Goal: Task Accomplishment & Management: Manage account settings

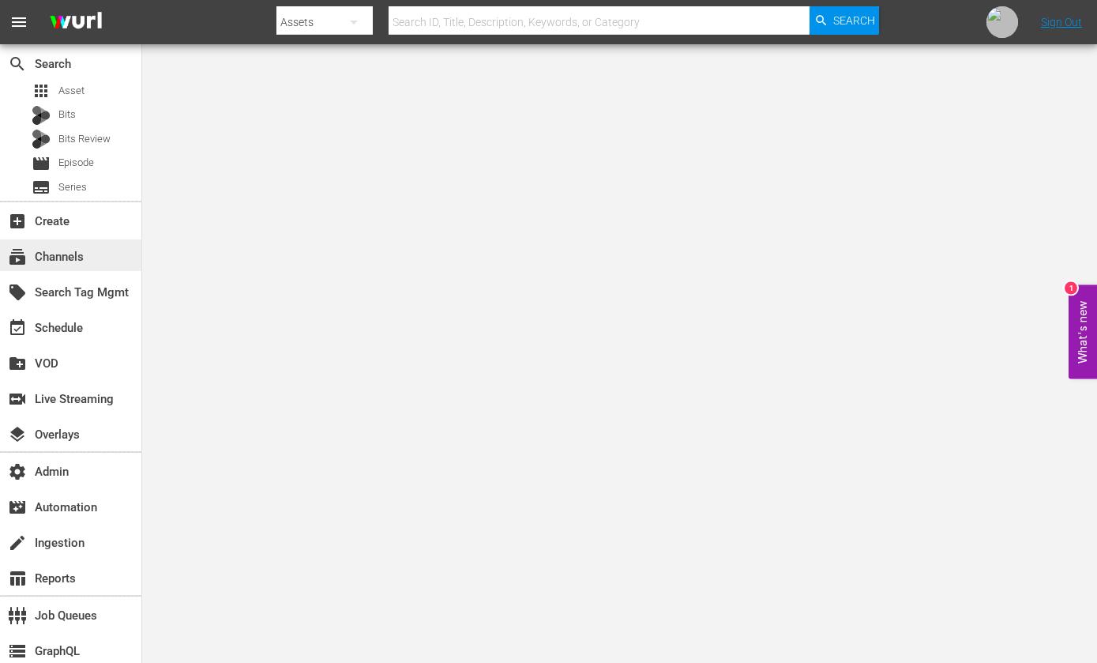
click at [87, 258] on div "subscriptions Channels" at bounding box center [44, 254] width 88 height 14
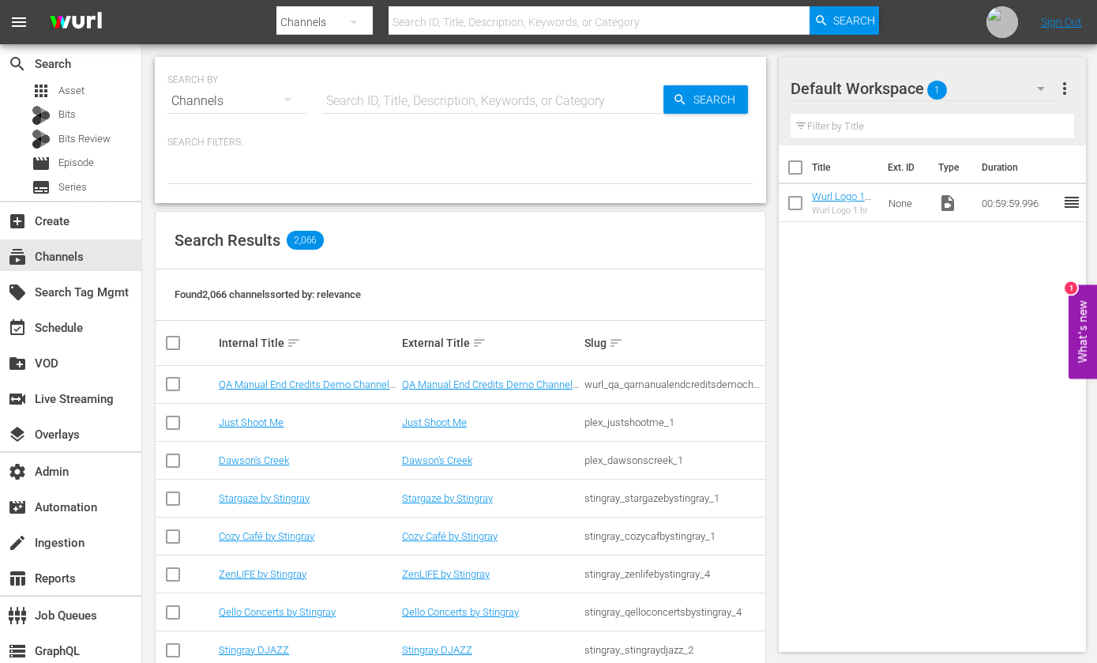
click at [461, 94] on input "text" at bounding box center [492, 101] width 341 height 38
type input "60 days"
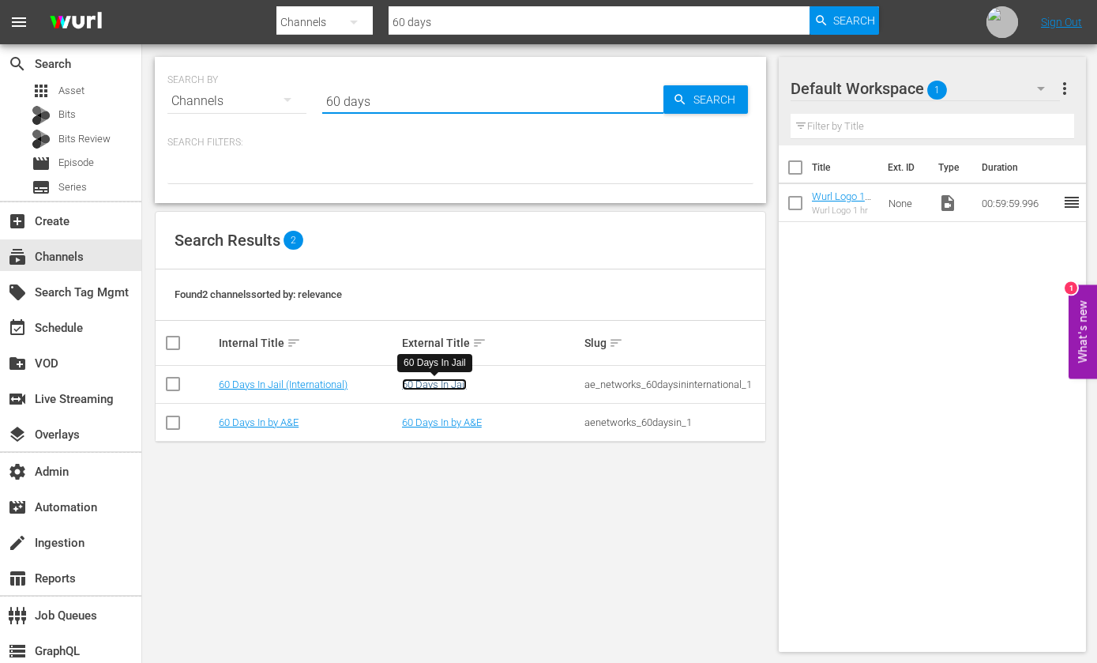
click at [430, 387] on link "60 Days In Jail" at bounding box center [434, 384] width 65 height 12
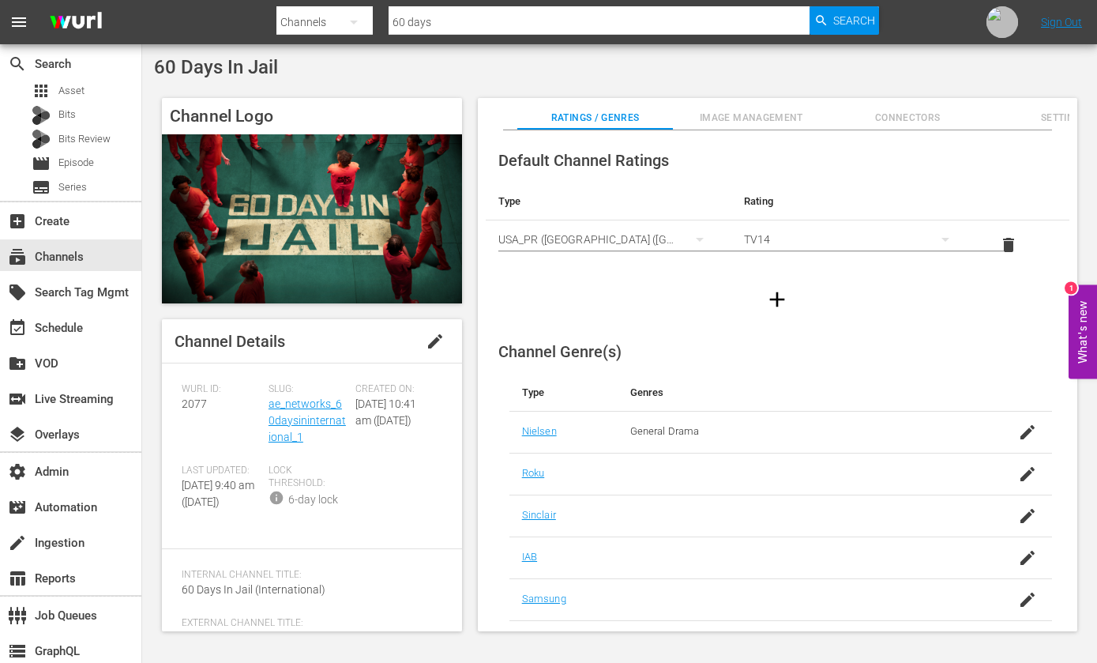
click at [772, 114] on span "Image Management" at bounding box center [751, 118] width 156 height 17
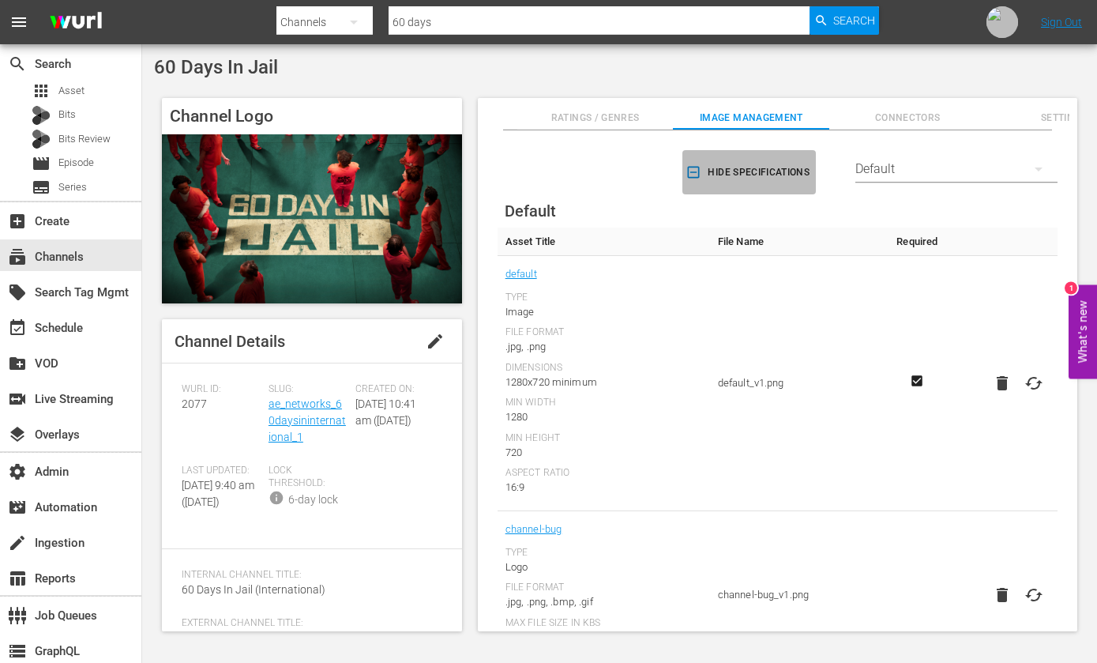
click at [687, 173] on icon "button" at bounding box center [694, 172] width 16 height 16
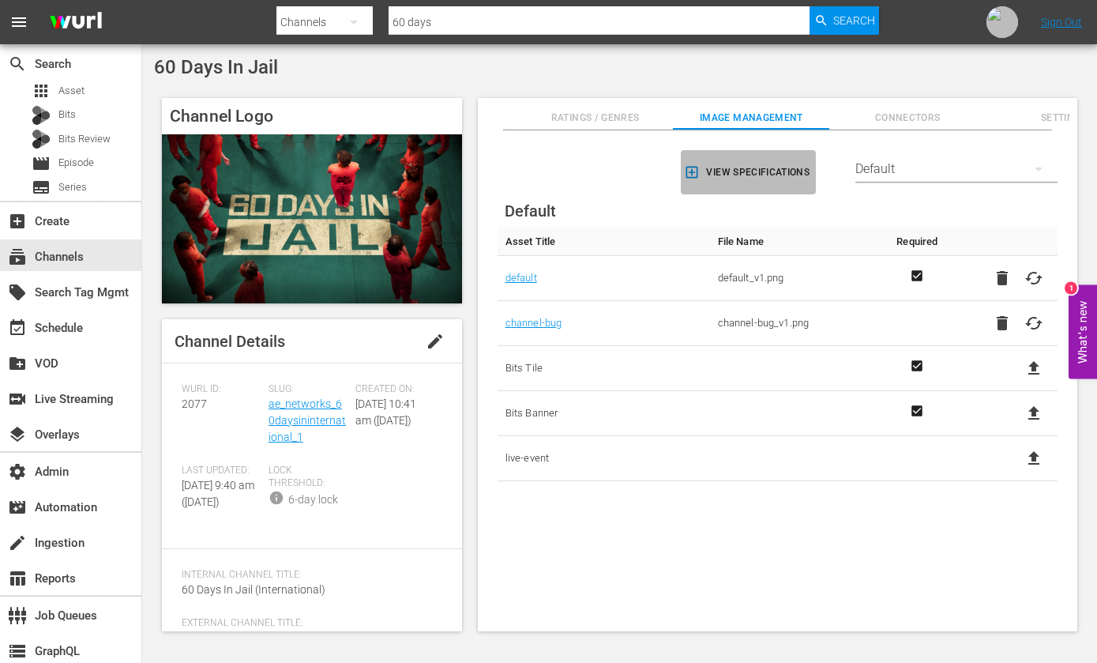
click at [687, 173] on icon "button" at bounding box center [692, 173] width 12 height 12
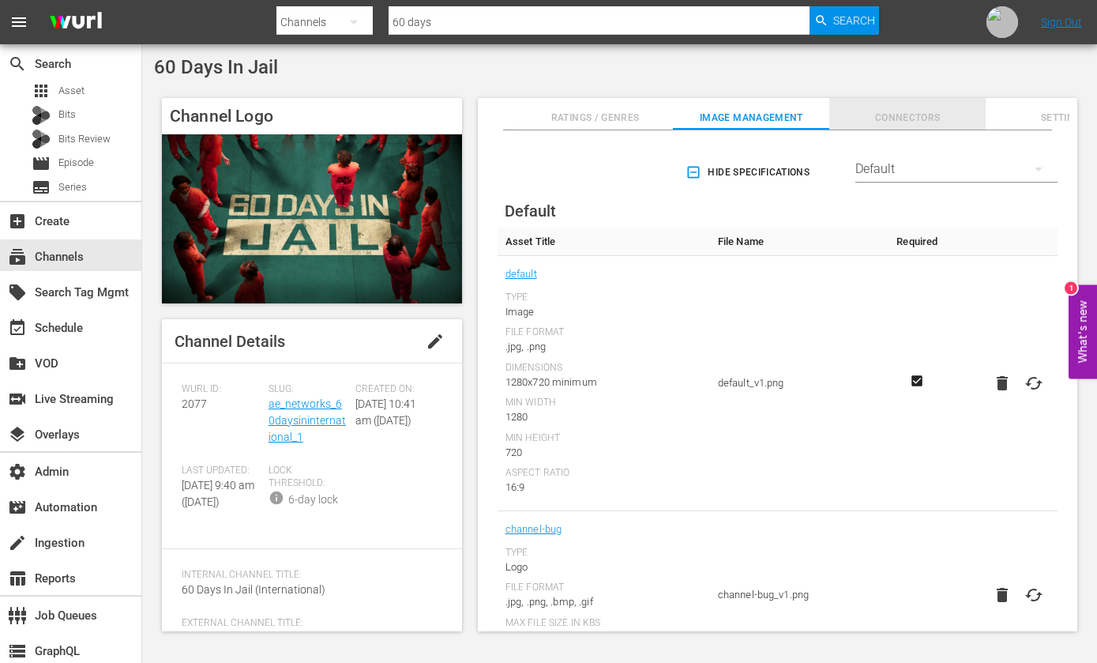
click at [924, 114] on span "Connectors" at bounding box center [907, 118] width 156 height 17
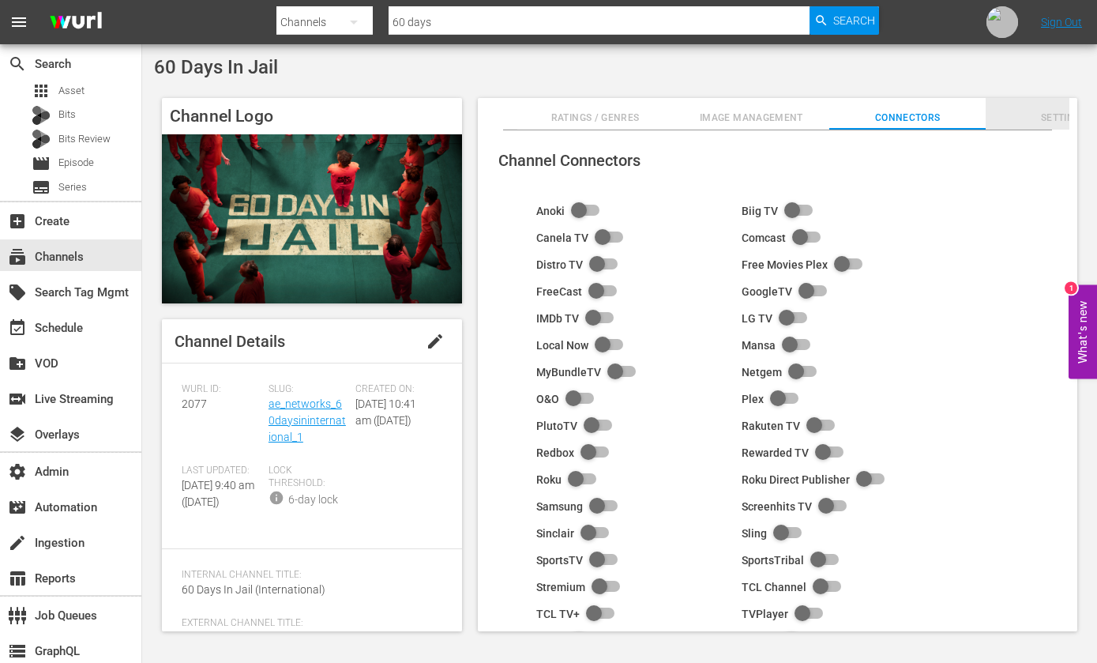
click at [1058, 123] on span "Settings" at bounding box center [1064, 118] width 156 height 17
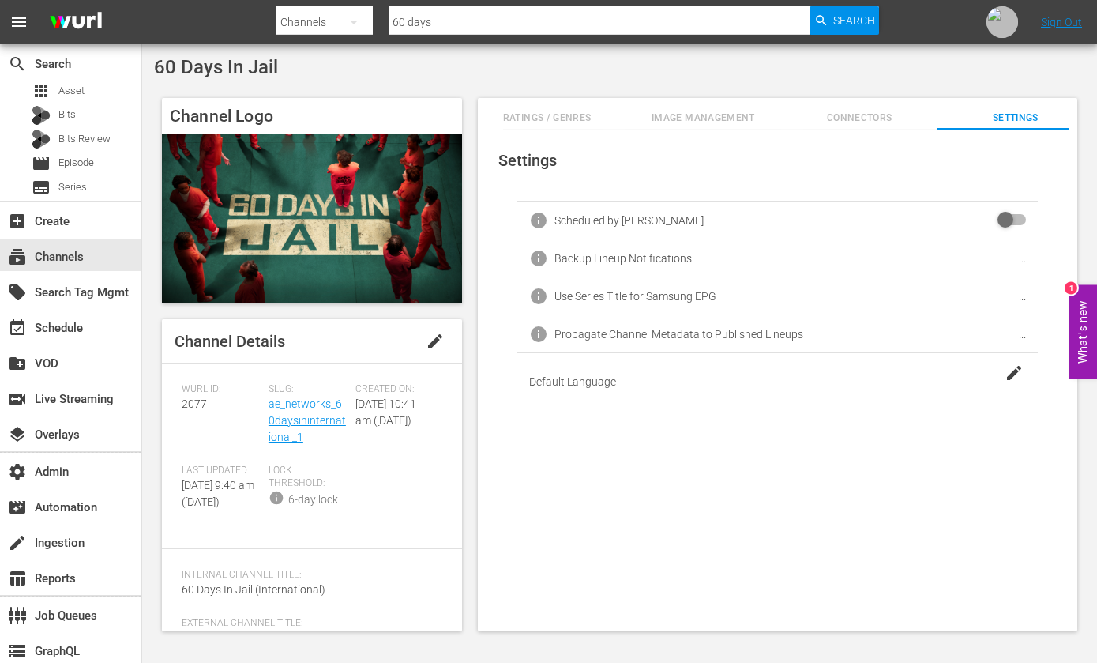
scroll to position [0, 72]
click at [523, 108] on button "Ratings / Genres" at bounding box center [523, 114] width 156 height 32
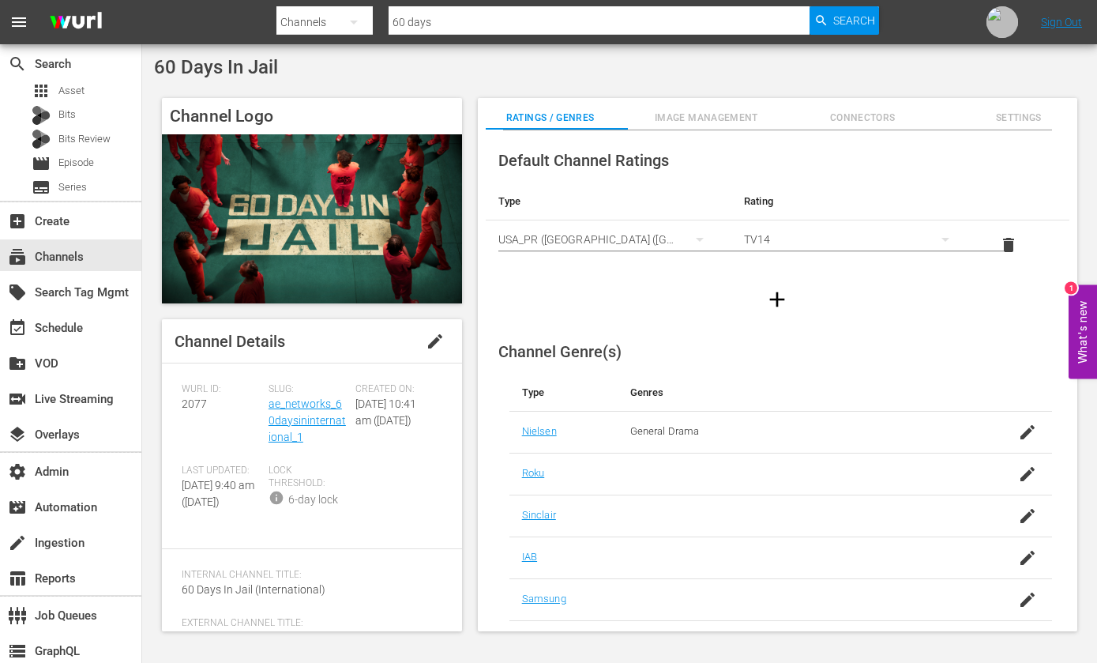
scroll to position [0, 32]
click at [683, 118] on span "Image Management" at bounding box center [719, 118] width 156 height 17
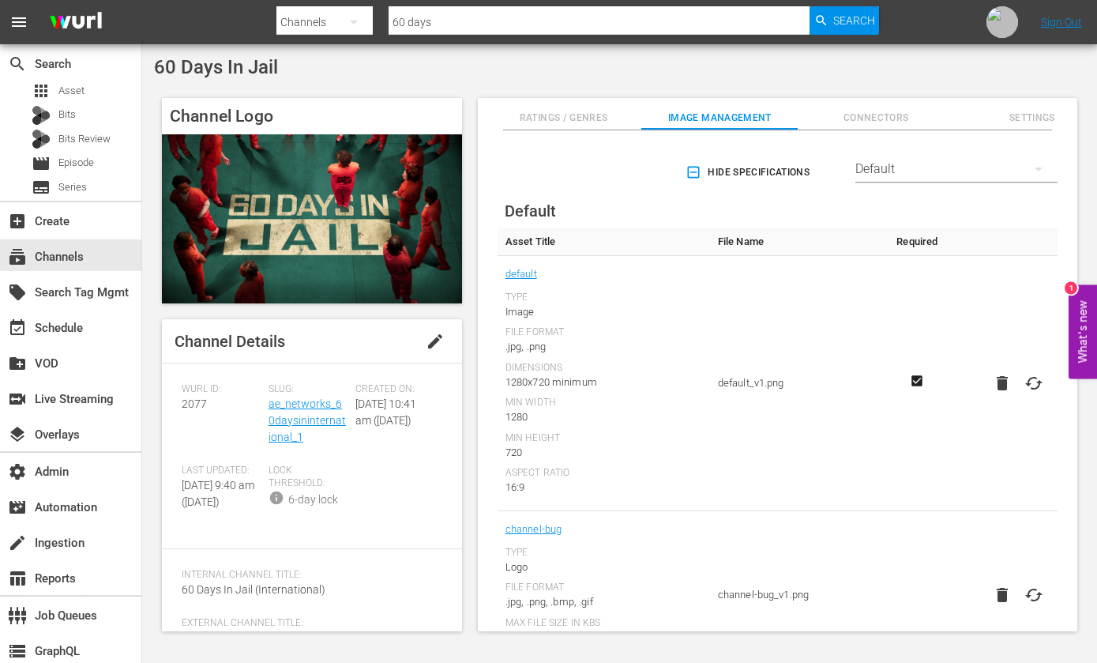
click at [692, 171] on icon "button" at bounding box center [694, 172] width 16 height 16
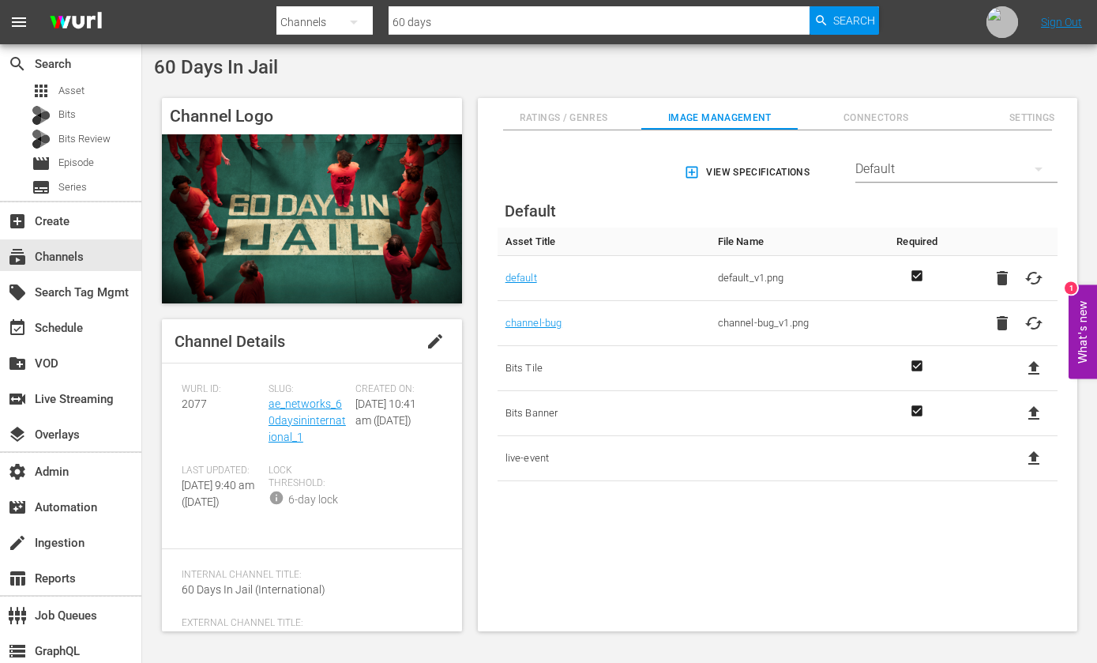
click at [599, 475] on td "live-event" at bounding box center [604, 458] width 212 height 45
click at [1029, 169] on icon "button" at bounding box center [1038, 169] width 19 height 19
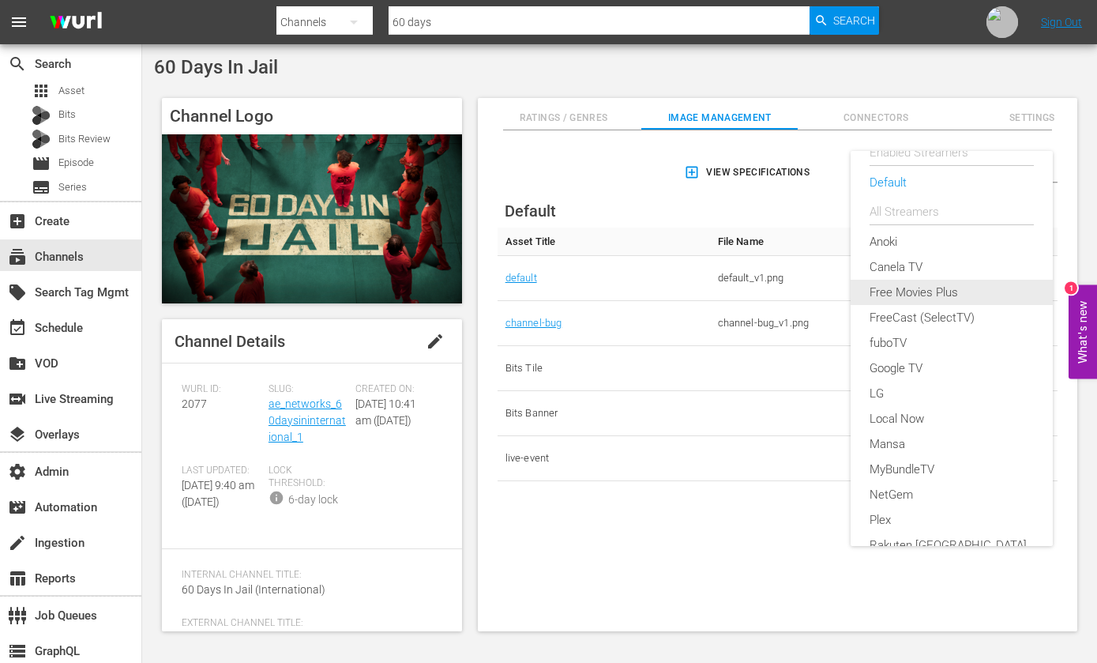
scroll to position [40, 0]
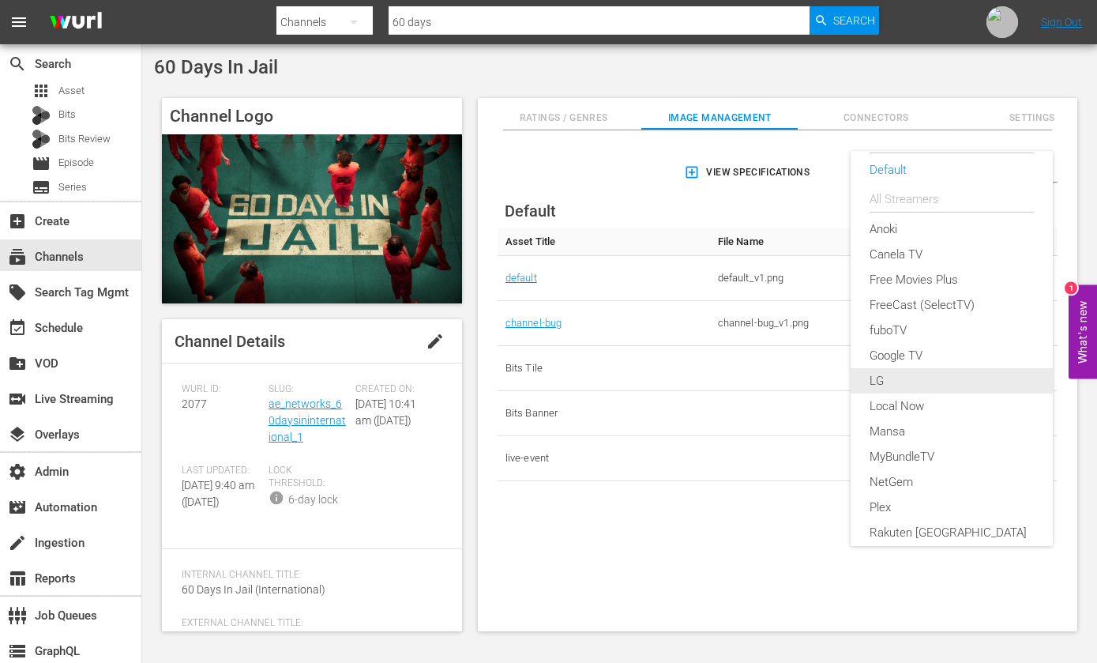
click at [897, 372] on div "LG" at bounding box center [952, 380] width 164 height 25
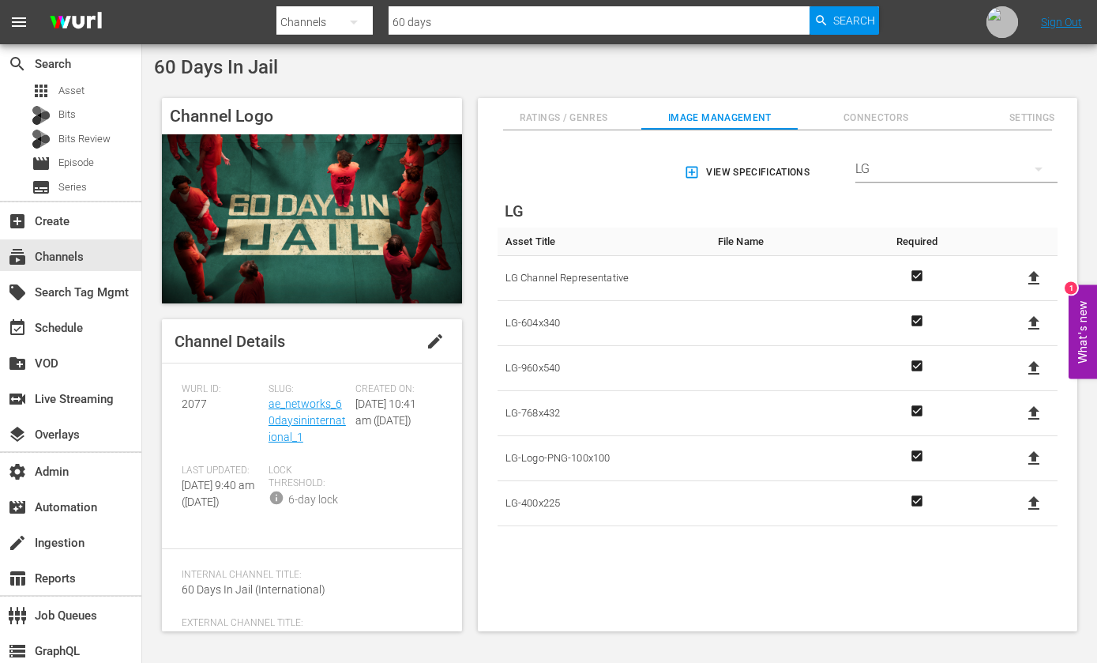
click at [1026, 457] on icon at bounding box center [1033, 458] width 19 height 19
click at [1019, 472] on input "file" at bounding box center [1018, 472] width 1 height 1
click at [1024, 456] on icon at bounding box center [1033, 458] width 19 height 19
click at [1019, 472] on input "file" at bounding box center [1018, 472] width 1 height 1
type input "C:\fakepath\60_Days_in_Jail_LG-Logo-PNG-400x200.png"
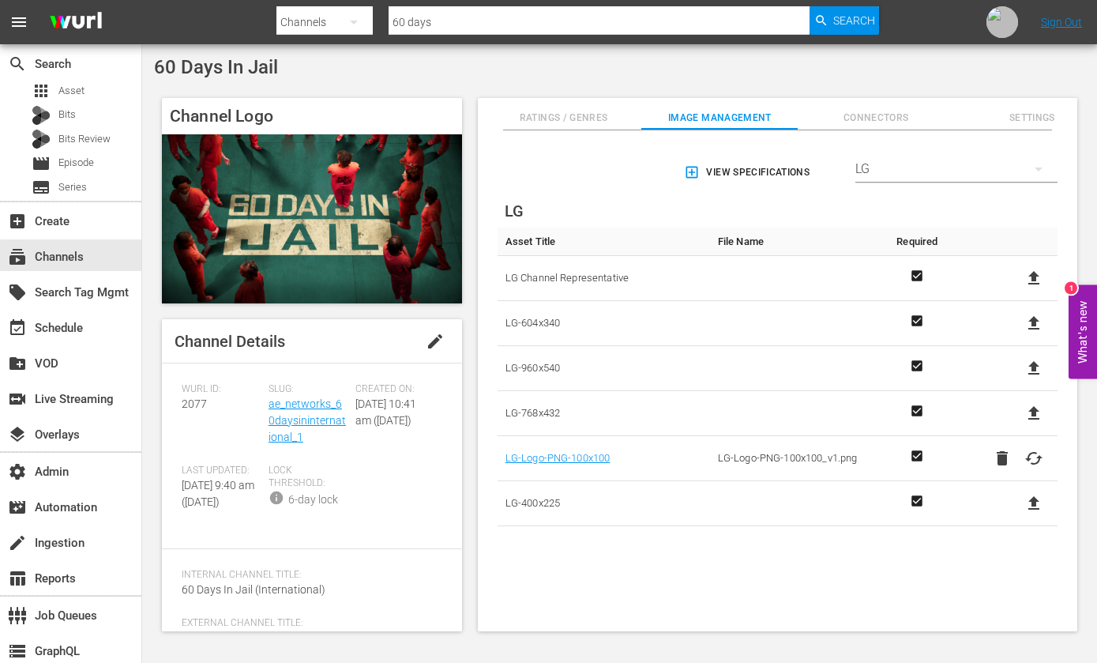
click at [1036, 412] on icon at bounding box center [1033, 413] width 19 height 19
click at [1019, 427] on input "file" at bounding box center [1018, 427] width 1 height 1
type input "C:\fakepath\60_Days_in_Jail_LG-768x432.png"
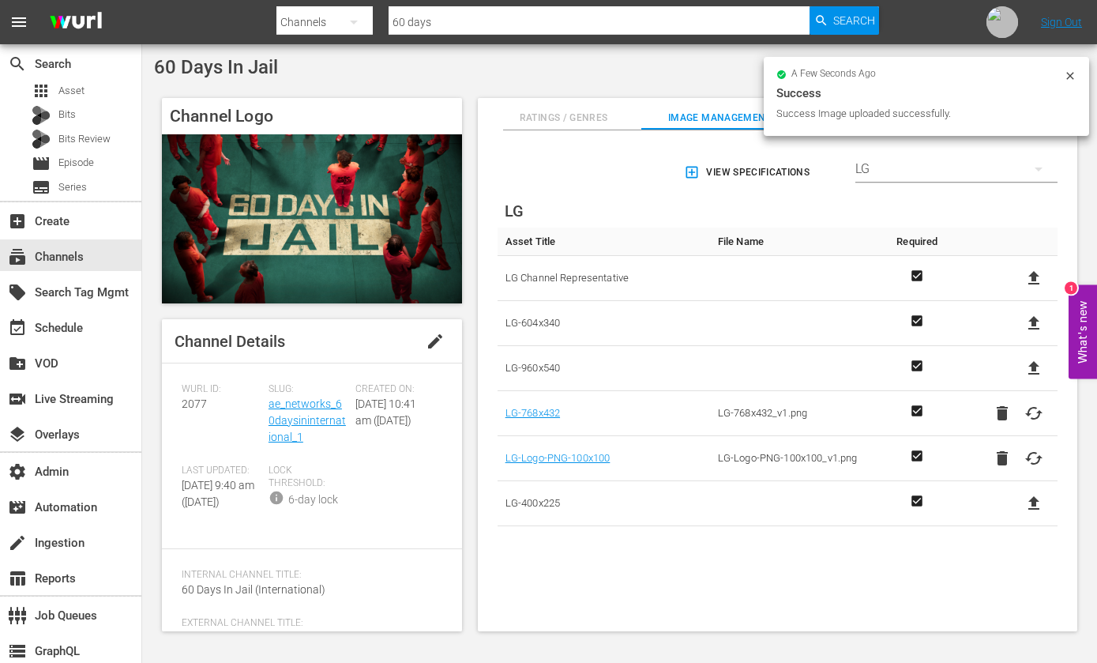
click at [1036, 372] on icon at bounding box center [1033, 368] width 19 height 19
click at [1019, 382] on input "file" at bounding box center [1018, 382] width 1 height 1
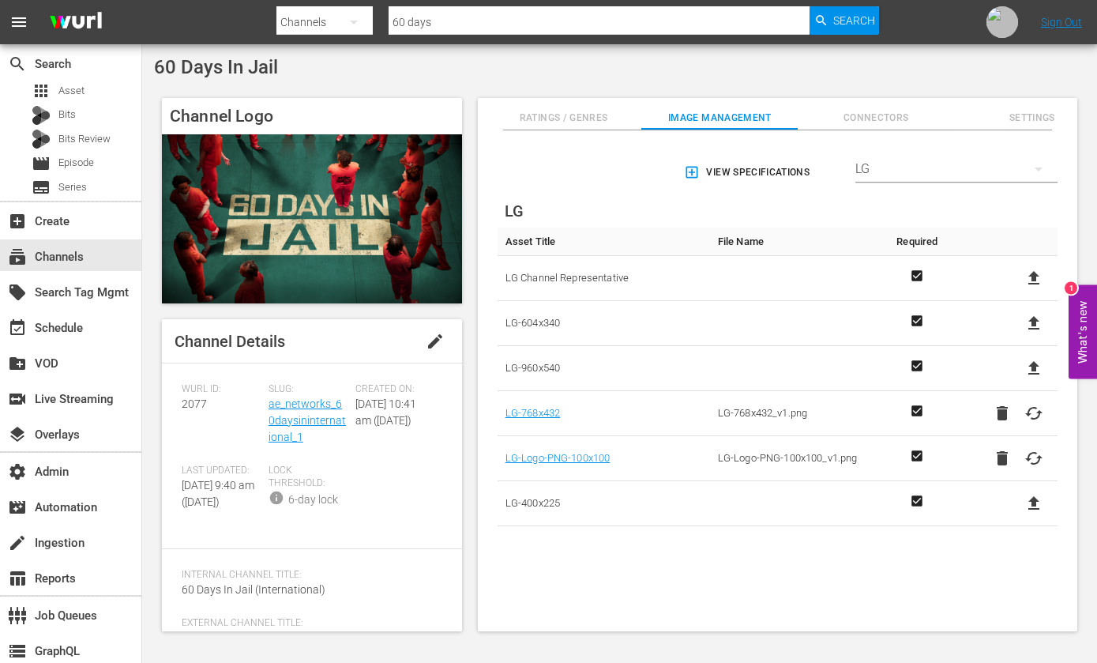
type input "C:\fakepath\60_Days_in_Jail_LG-960x540.png"
click at [545, 280] on span "LG Channel Representative" at bounding box center [604, 278] width 197 height 21
click at [1030, 280] on icon at bounding box center [1033, 277] width 11 height 13
click at [1019, 291] on input "file" at bounding box center [1018, 291] width 1 height 1
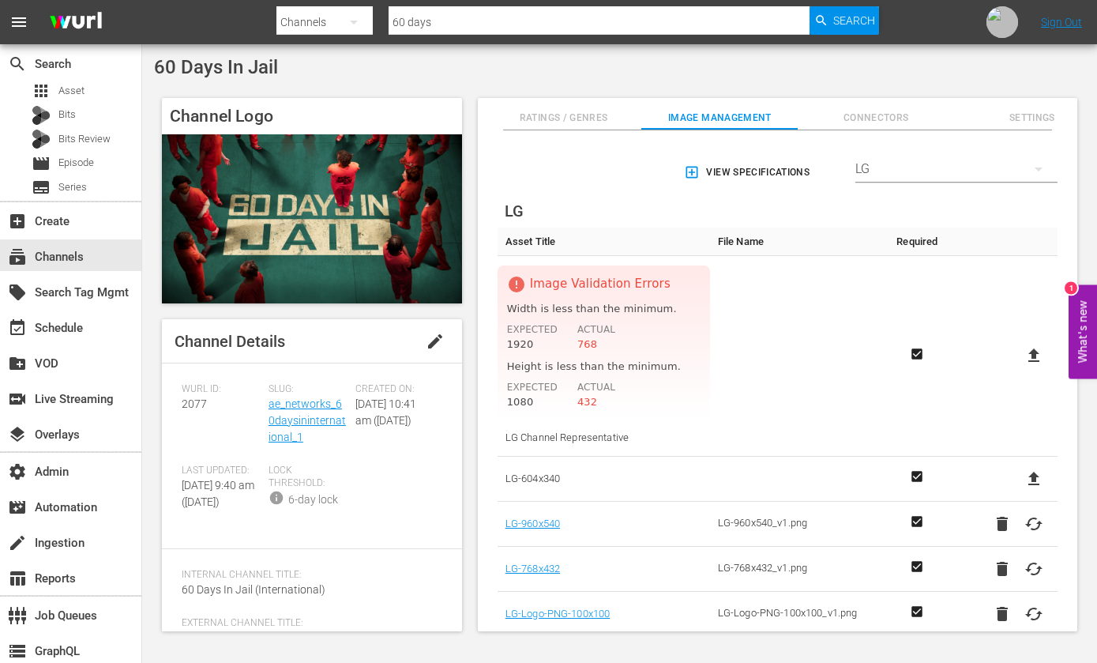
click at [1031, 360] on icon at bounding box center [1033, 355] width 19 height 19
click at [1019, 369] on input "file" at bounding box center [1018, 369] width 1 height 1
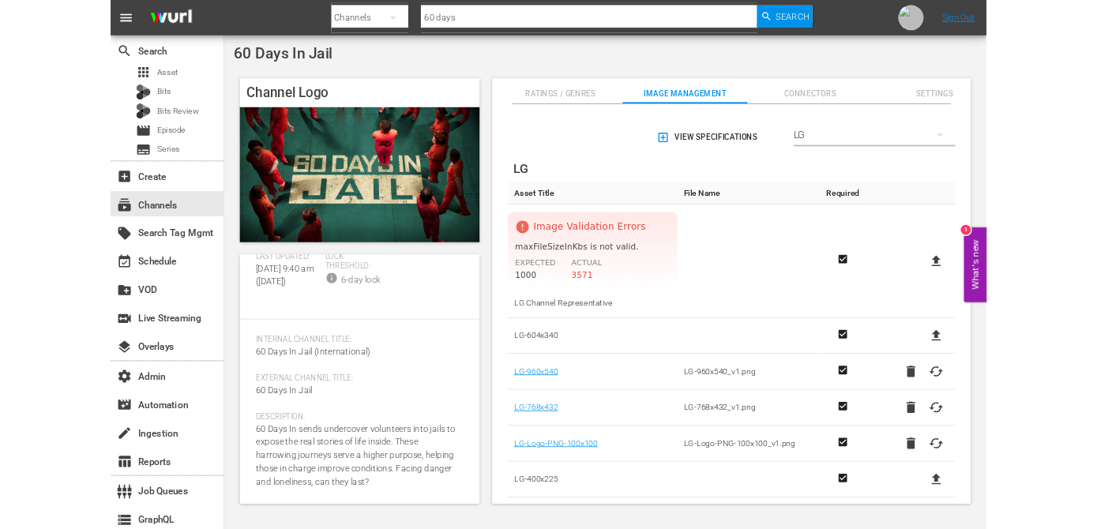
scroll to position [110, 0]
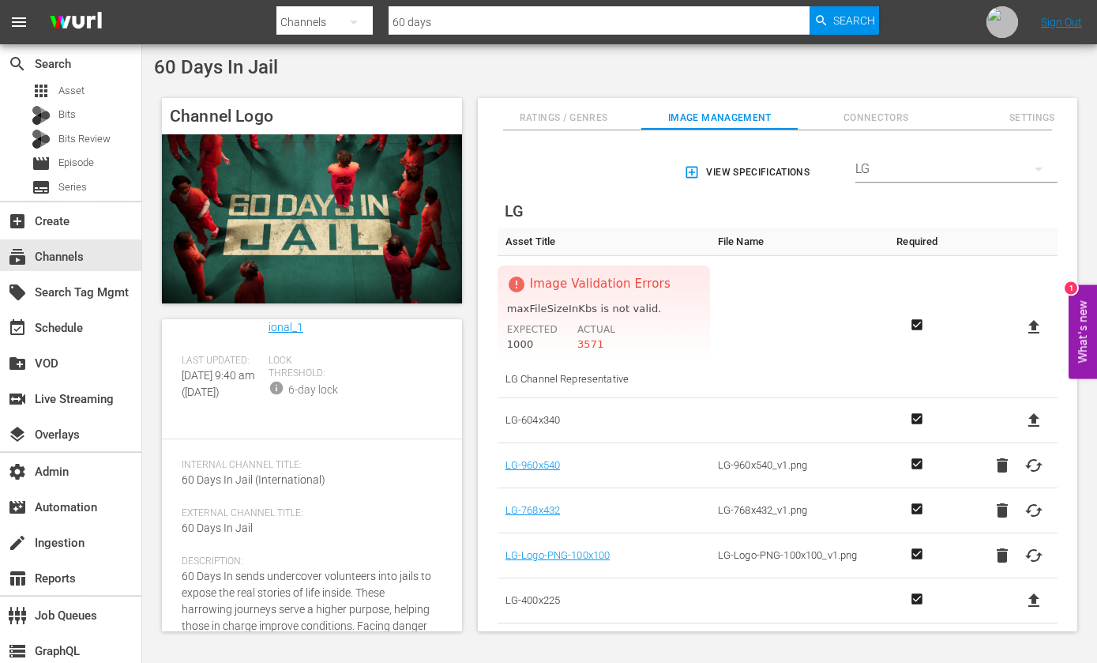
click at [297, 242] on img at bounding box center [312, 218] width 300 height 169
click at [841, 258] on td at bounding box center [799, 327] width 179 height 142
click at [1029, 326] on icon at bounding box center [1033, 326] width 11 height 13
click at [1019, 340] on input "file" at bounding box center [1018, 340] width 1 height 1
type input "C:\fakepath\60DAYS.png"
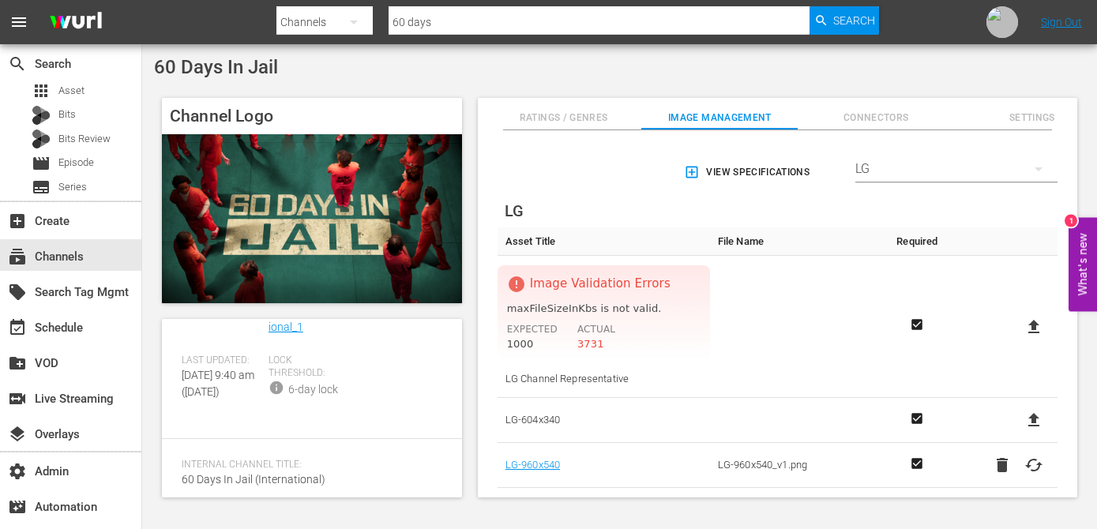
click at [734, 349] on td at bounding box center [799, 327] width 179 height 142
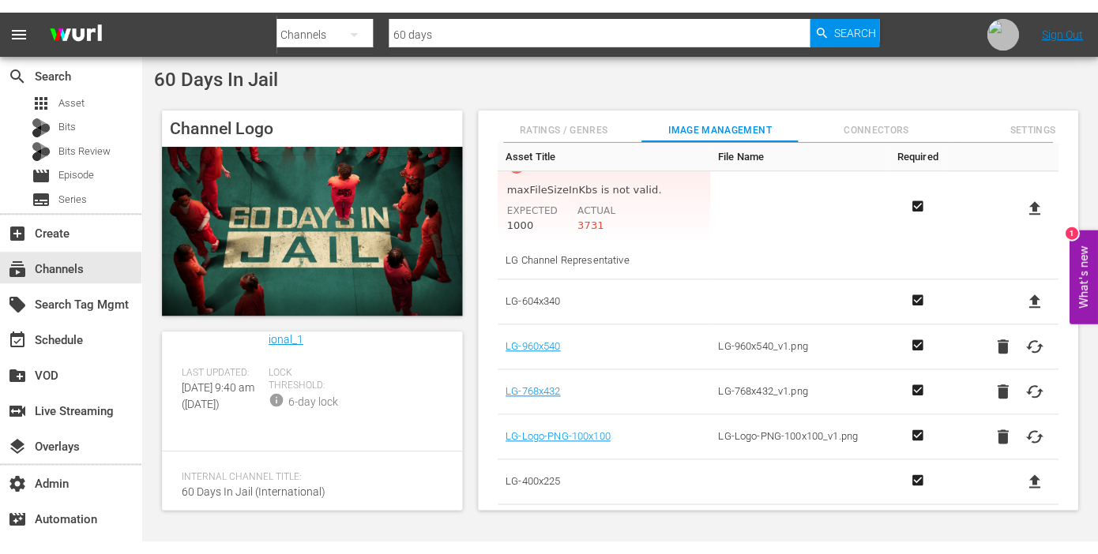
scroll to position [145, 0]
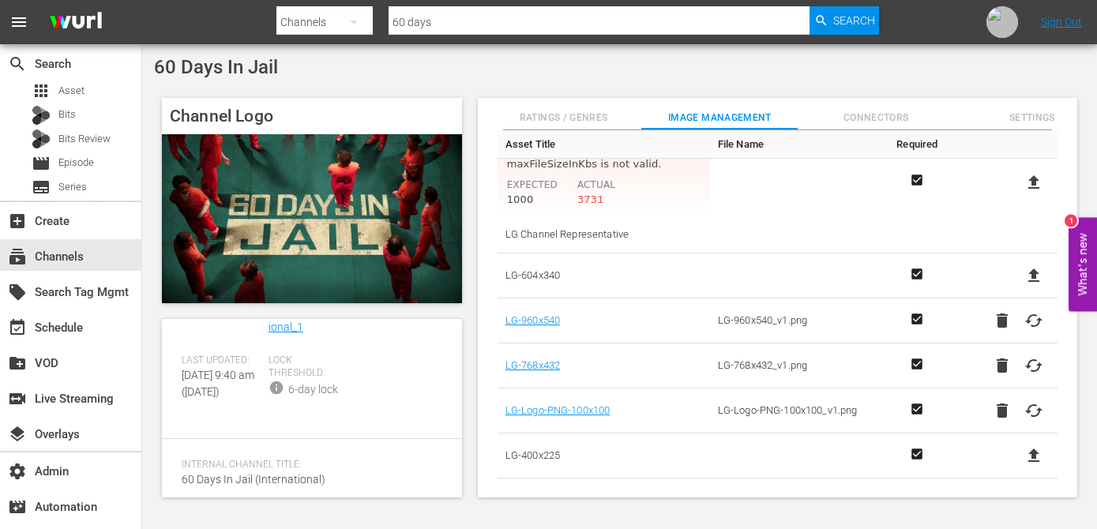
click at [1025, 458] on icon at bounding box center [1033, 455] width 19 height 19
click at [1019, 469] on input "file" at bounding box center [1018, 469] width 1 height 1
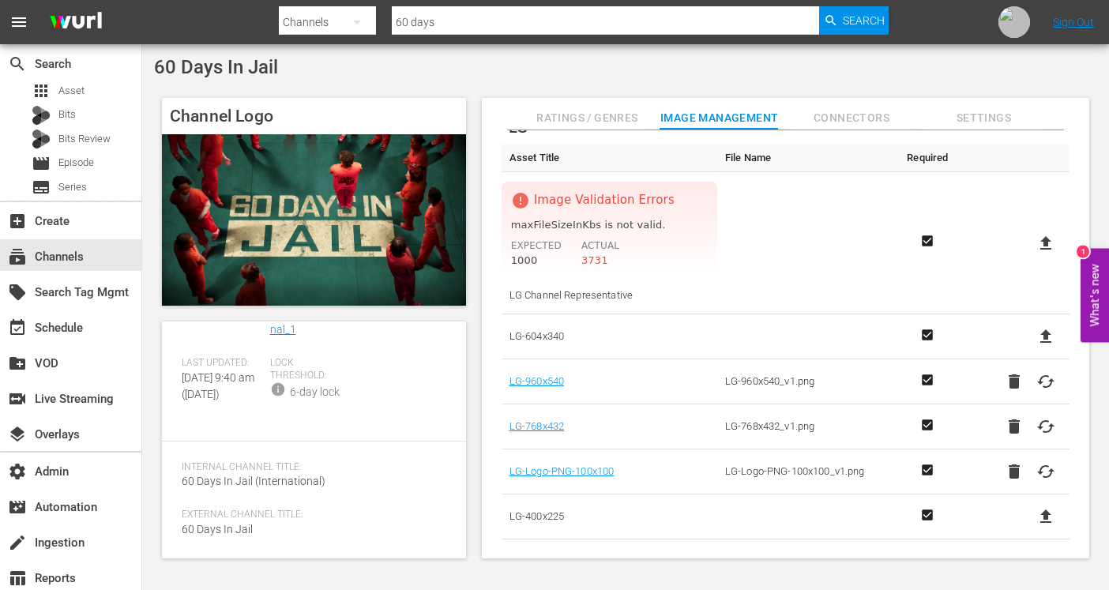
scroll to position [85, 0]
click at [893, 110] on span "Connectors" at bounding box center [851, 118] width 118 height 20
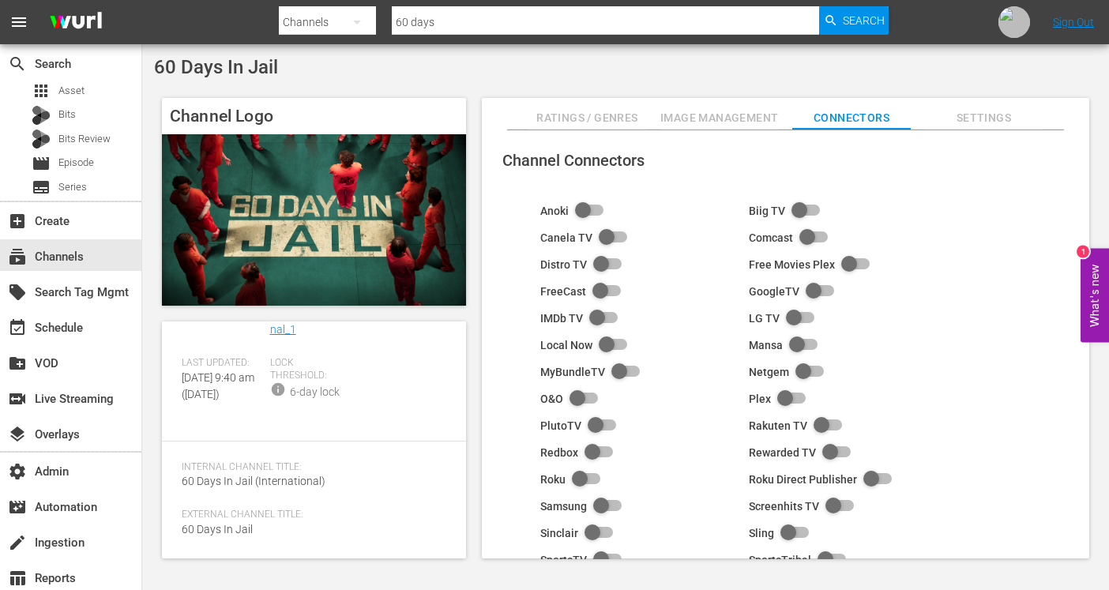
click at [711, 121] on span "Image Management" at bounding box center [719, 118] width 118 height 20
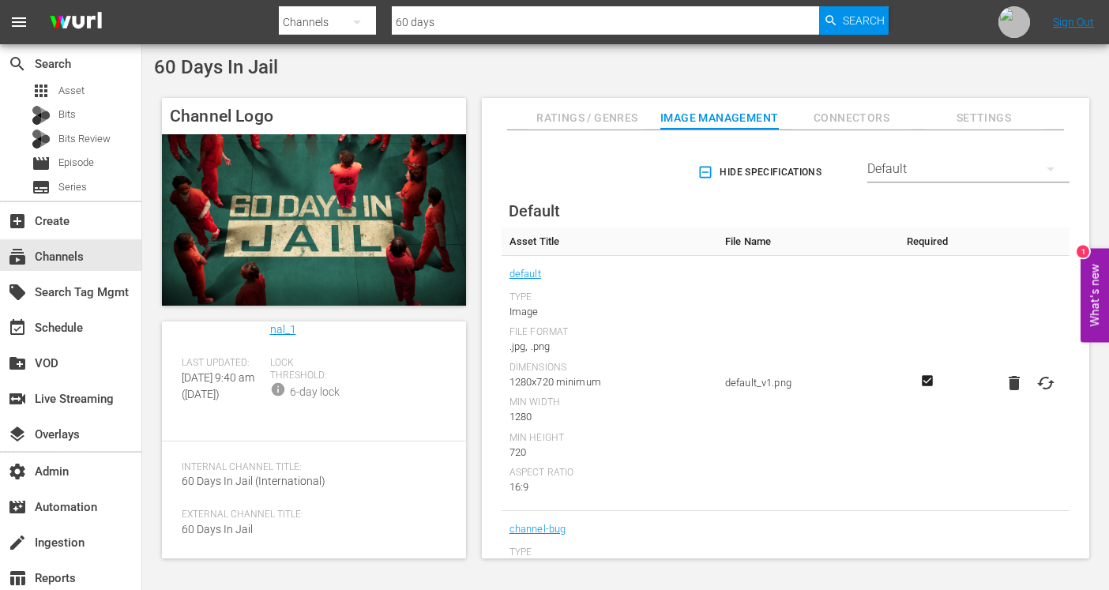
click at [1050, 169] on icon "button" at bounding box center [1050, 169] width 19 height 19
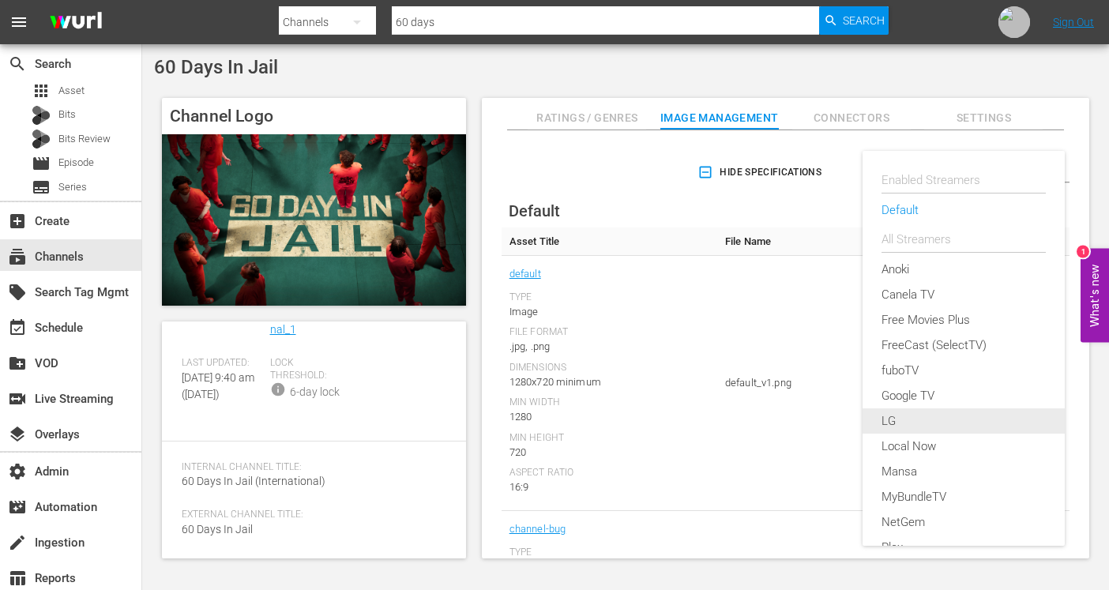
click at [911, 421] on div "LG" at bounding box center [963, 420] width 164 height 25
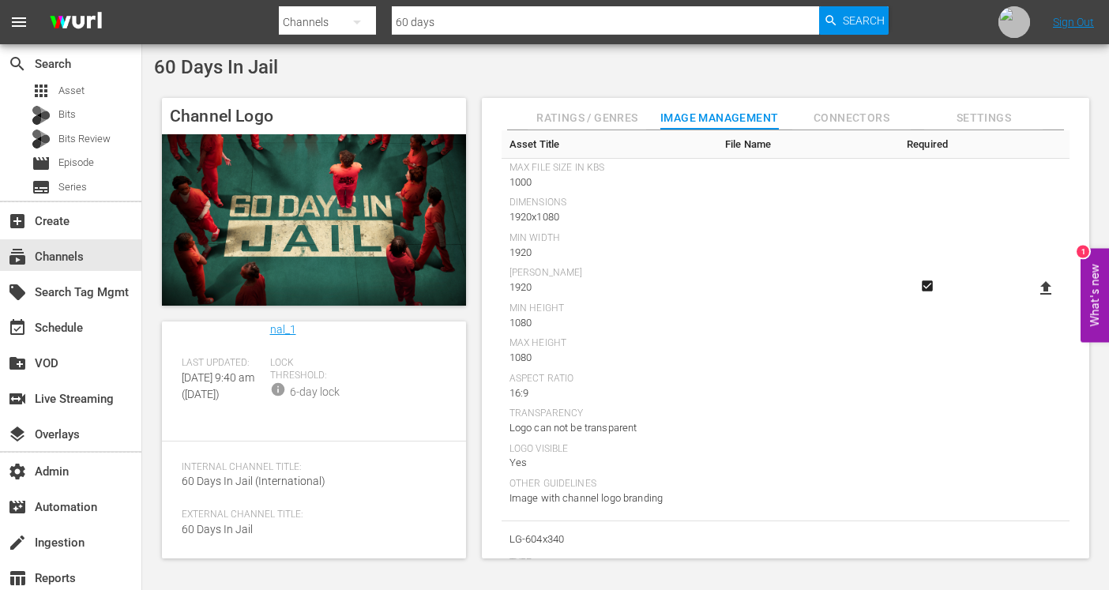
scroll to position [0, 0]
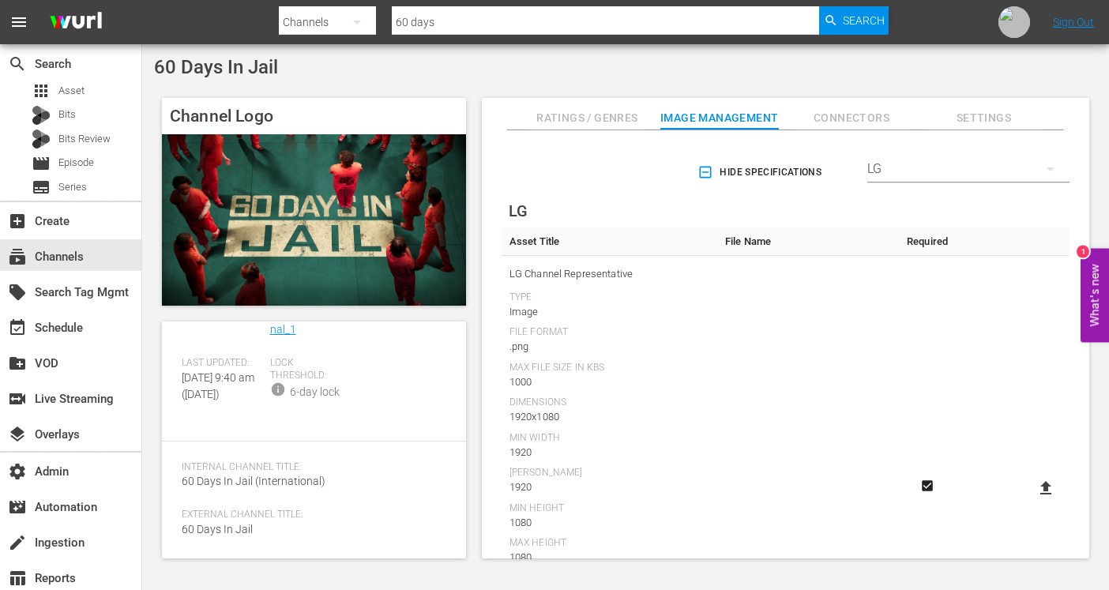
click at [908, 175] on div "LG" at bounding box center [968, 169] width 202 height 44
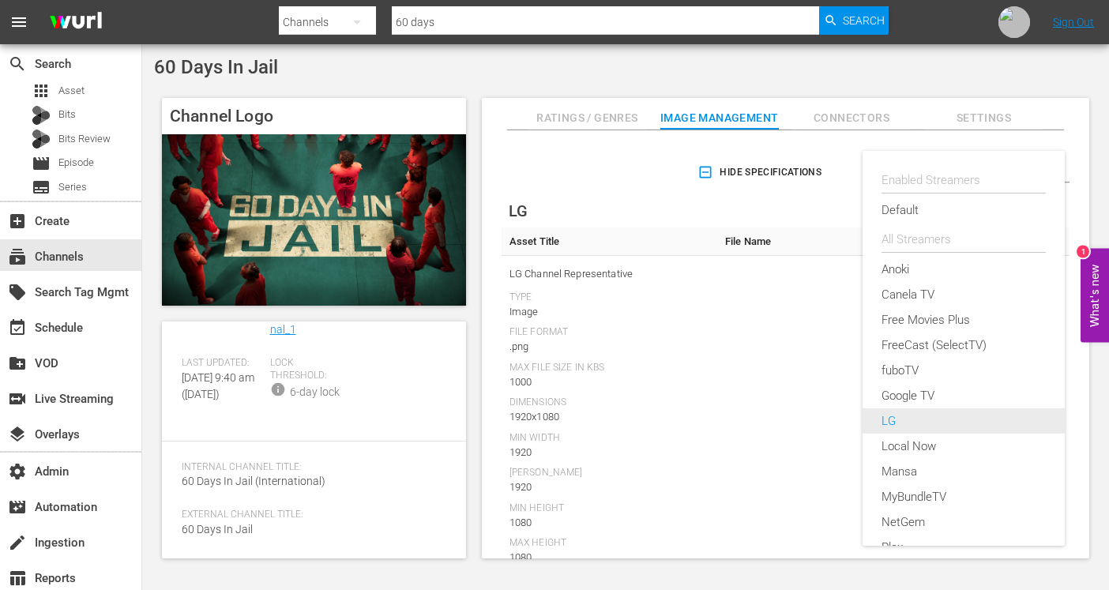
scroll to position [232, 0]
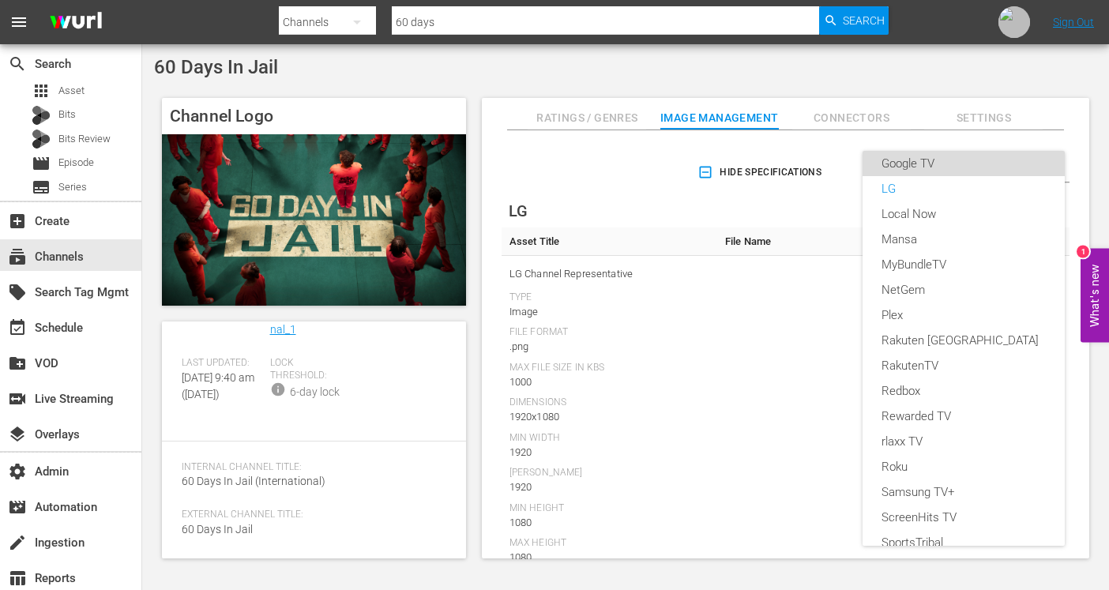
click at [917, 165] on div "Google TV" at bounding box center [963, 163] width 164 height 25
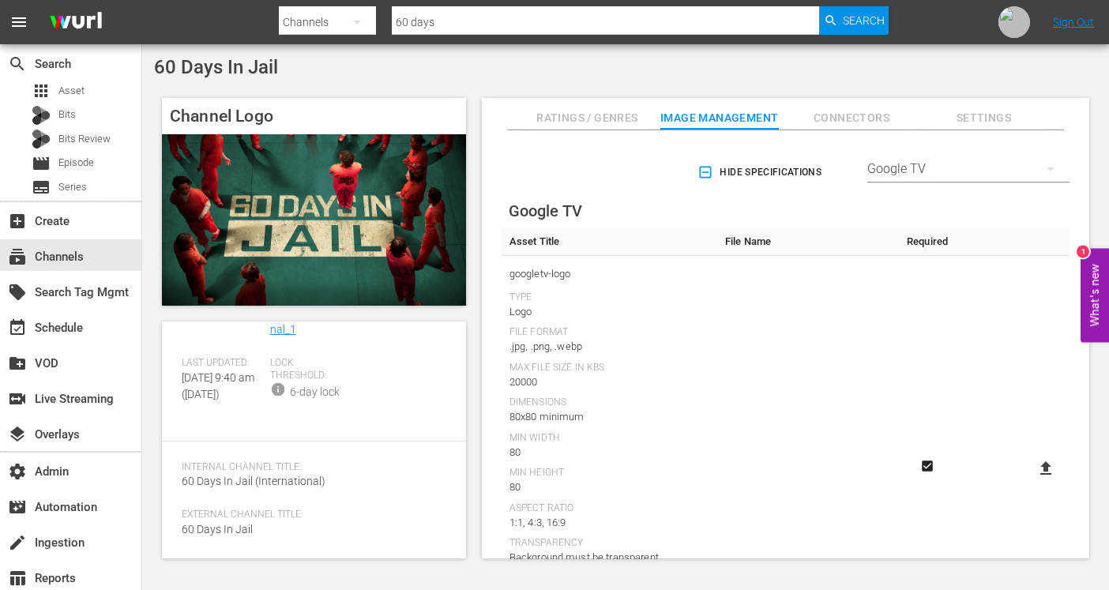
click at [922, 164] on div "Google TV" at bounding box center [968, 169] width 202 height 44
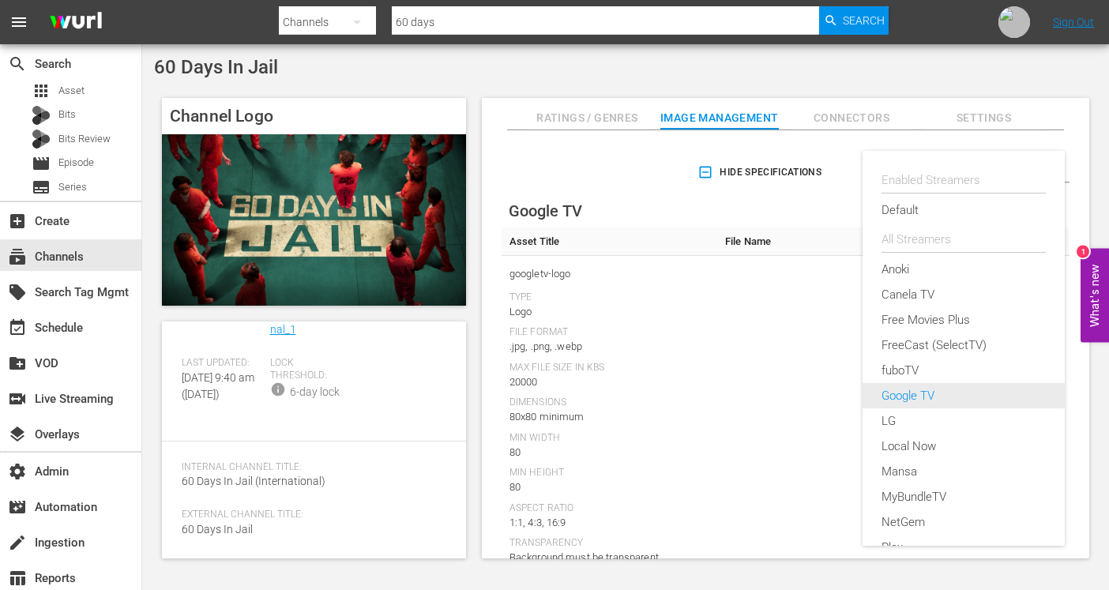
scroll to position [207, 0]
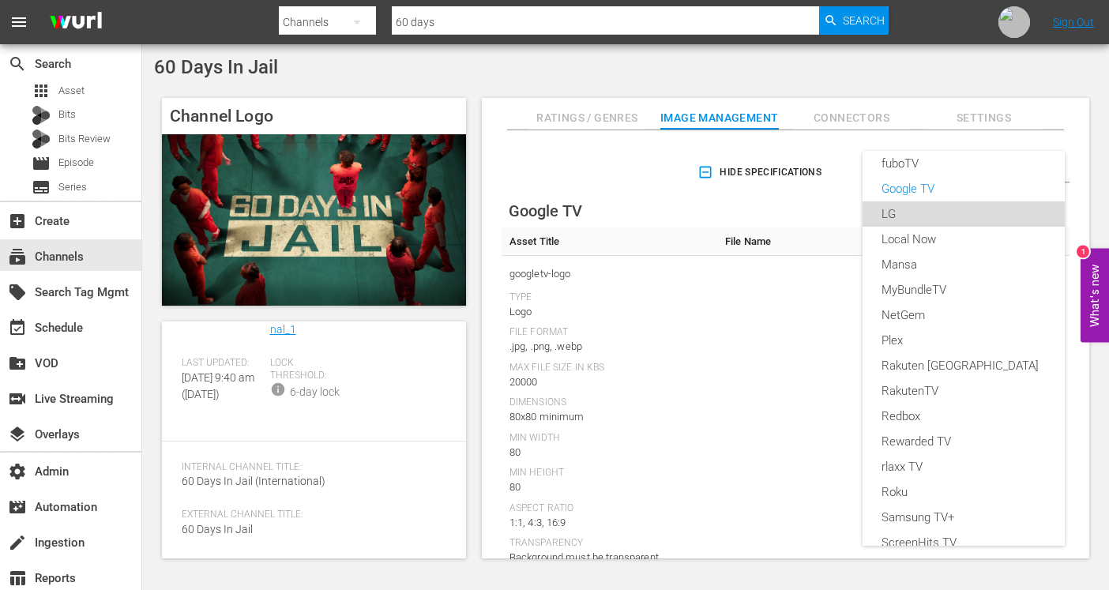
click at [910, 218] on div "LG" at bounding box center [963, 213] width 164 height 25
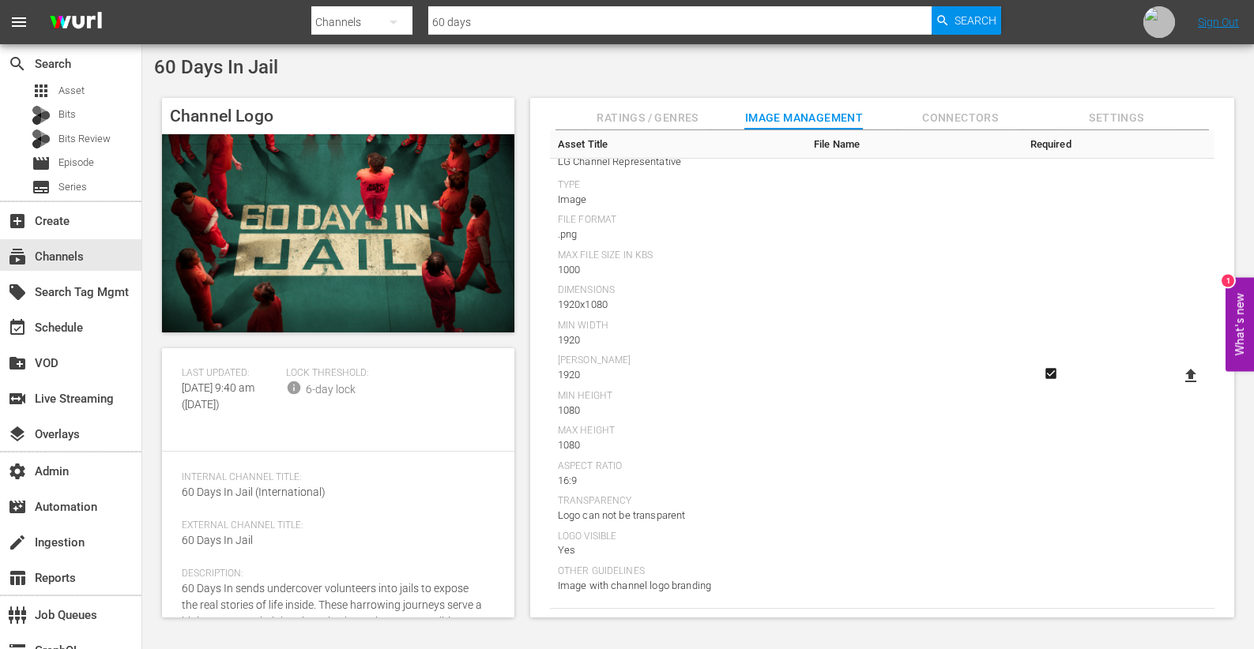
scroll to position [0, 0]
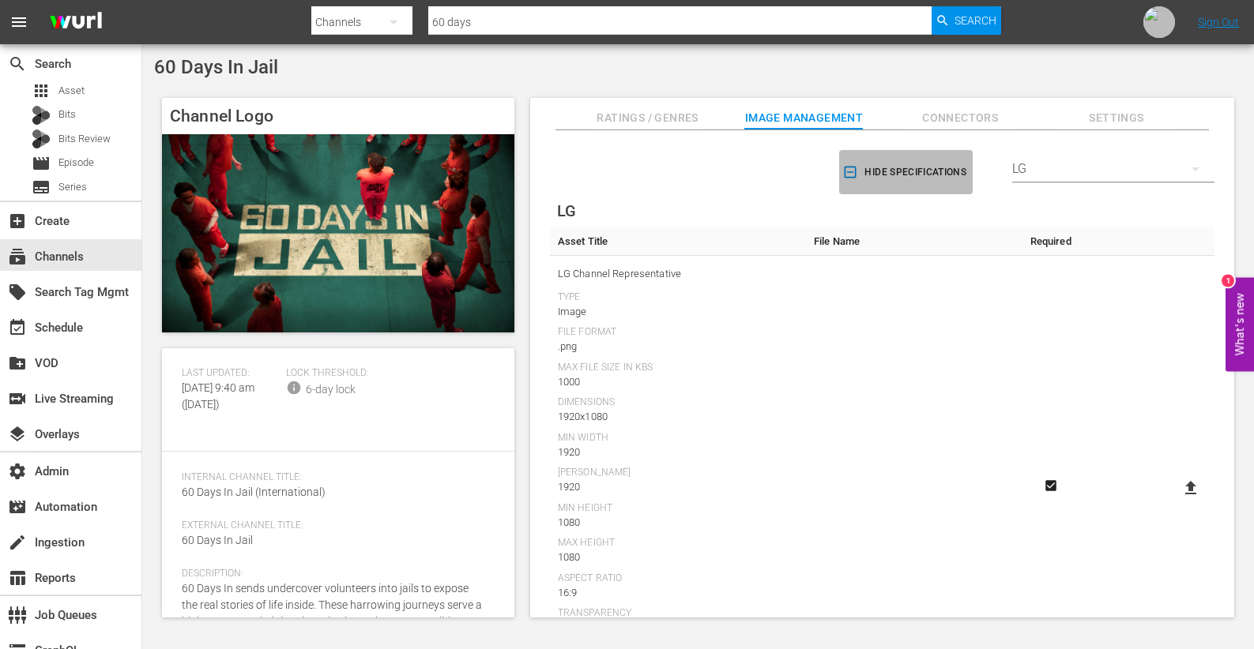
click at [847, 176] on icon "button" at bounding box center [850, 172] width 16 height 16
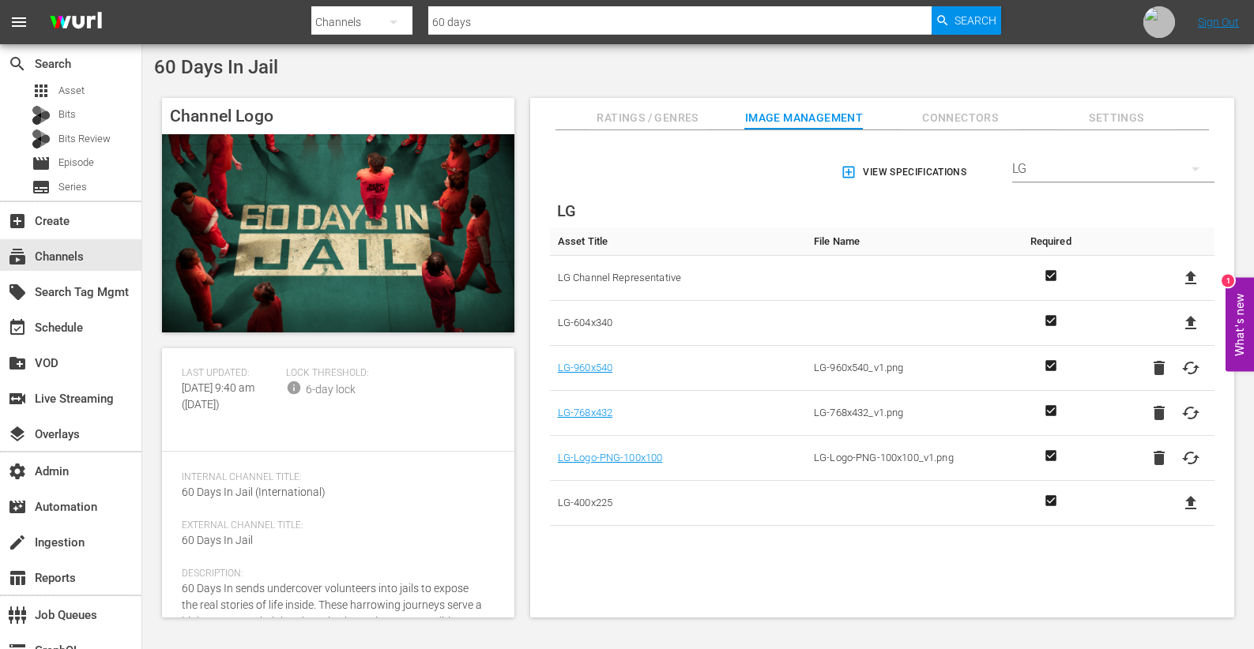
click at [620, 280] on span "LG Channel Representative" at bounding box center [678, 278] width 240 height 21
copy span "LG Channel Representative"
click at [1096, 279] on icon at bounding box center [1190, 277] width 11 height 13
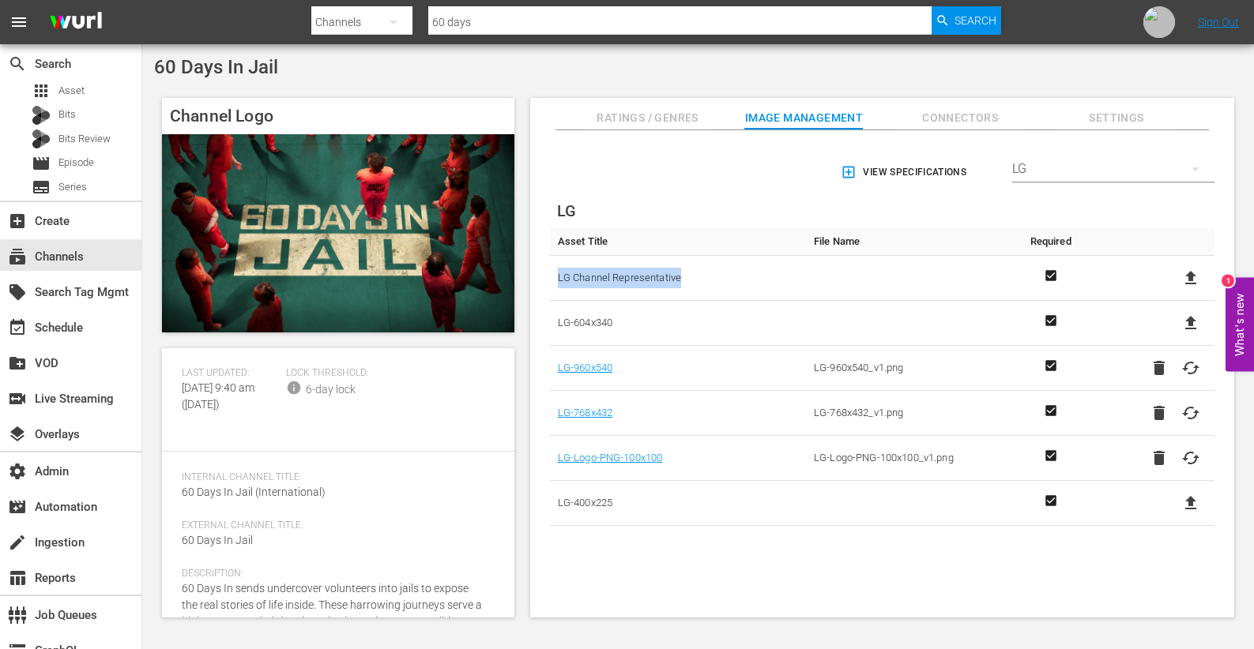
click at [1096, 291] on input "file" at bounding box center [1175, 291] width 1 height 1
click at [1096, 279] on icon at bounding box center [1190, 278] width 19 height 19
click at [1096, 291] on input "file" at bounding box center [1175, 291] width 1 height 1
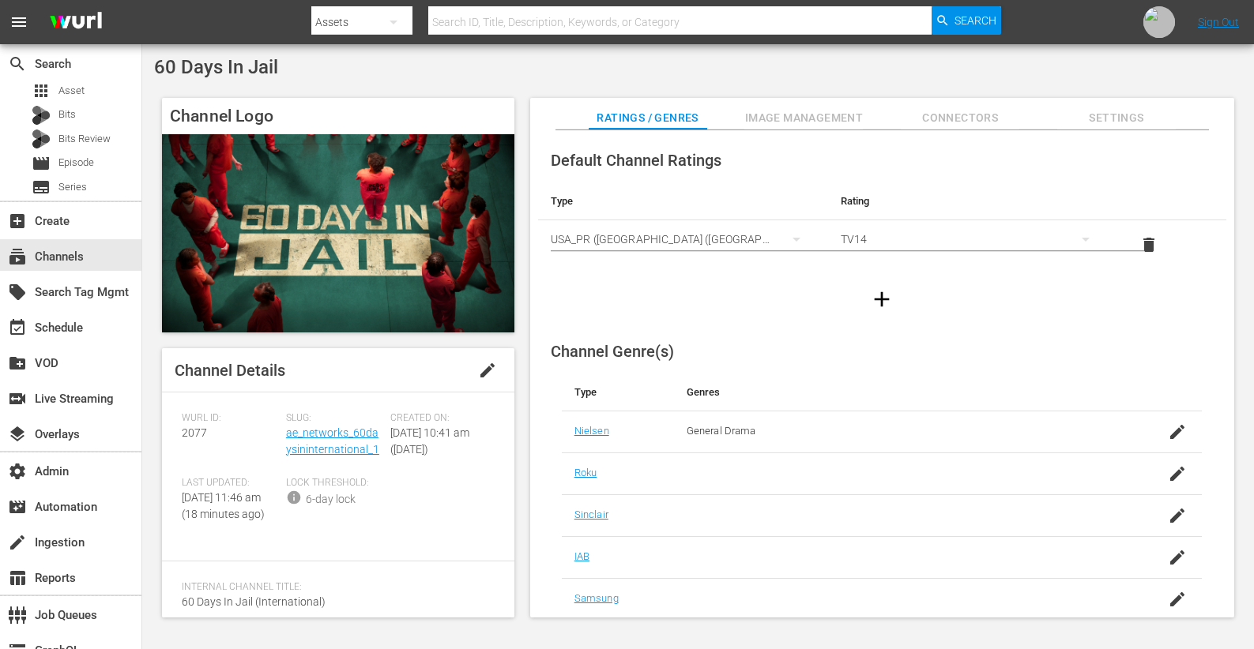
click at [828, 117] on span "Image Management" at bounding box center [803, 118] width 118 height 20
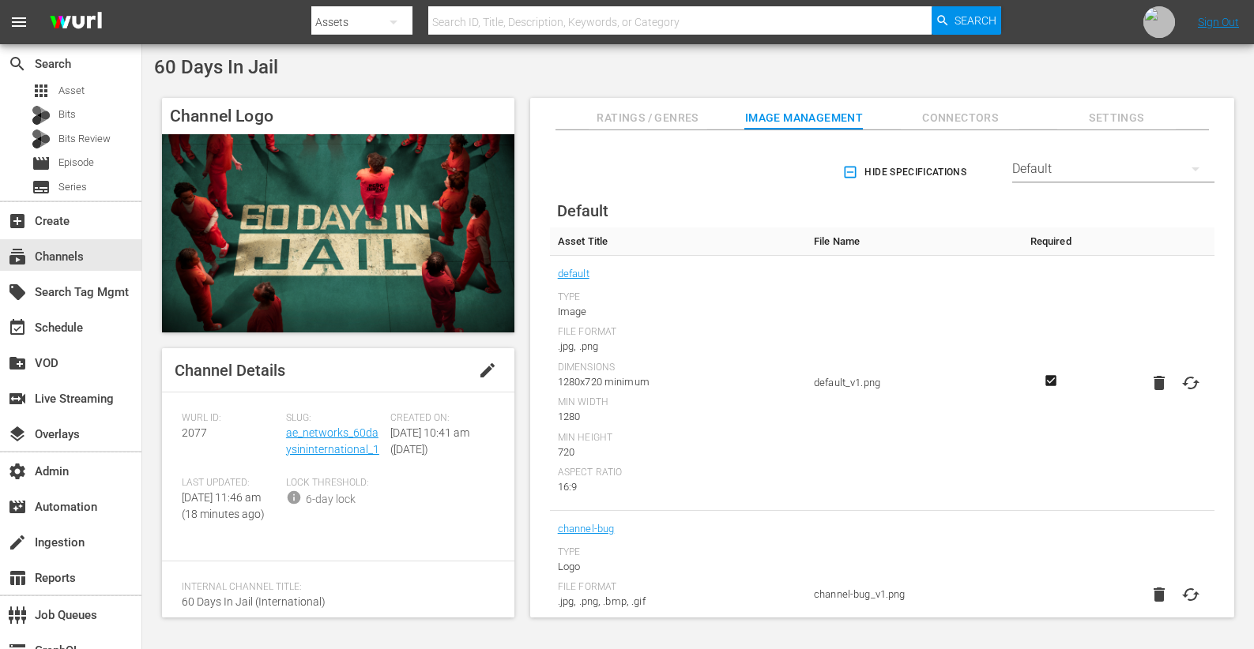
click at [1126, 171] on div "Default" at bounding box center [1113, 169] width 202 height 44
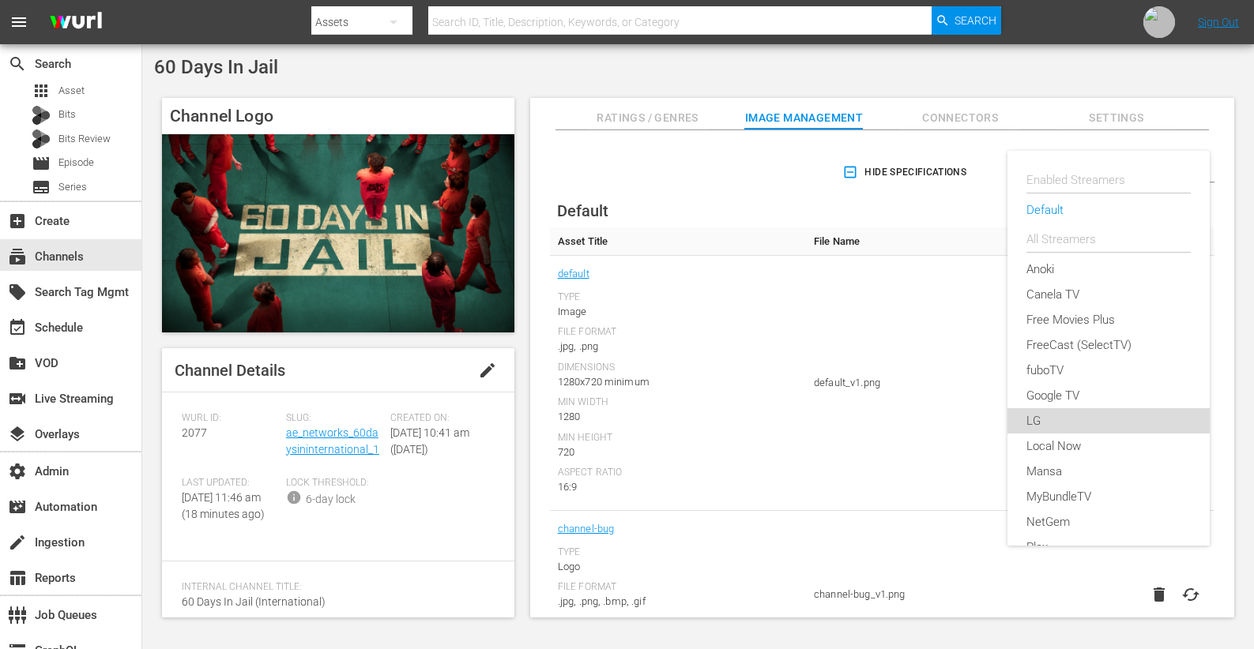
click at [1051, 418] on div "LG" at bounding box center [1108, 420] width 164 height 25
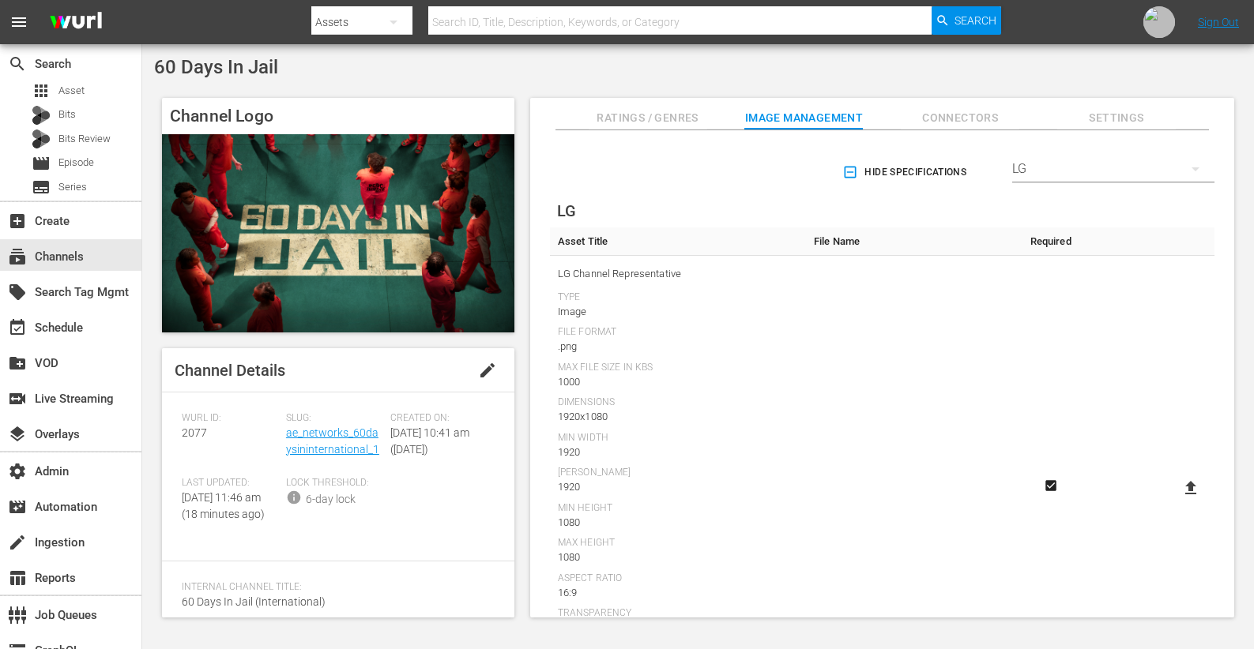
click at [1186, 491] on icon at bounding box center [1190, 487] width 11 height 13
click at [1175, 502] on input "file" at bounding box center [1175, 502] width 1 height 1
click at [1186, 491] on icon at bounding box center [1190, 487] width 11 height 13
click at [1175, 502] on input "file" at bounding box center [1175, 502] width 1 height 1
type input "C:\fakepath\LG_ChannelRepresenative.png"
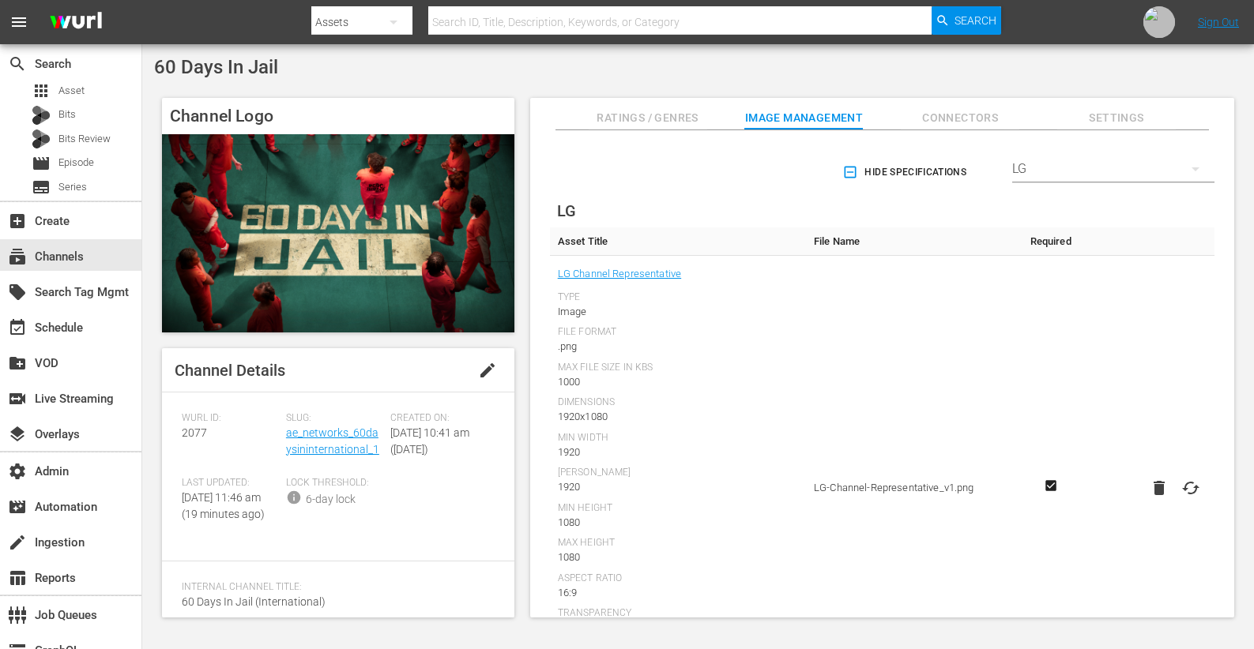
click at [850, 176] on icon "button" at bounding box center [850, 173] width 12 height 12
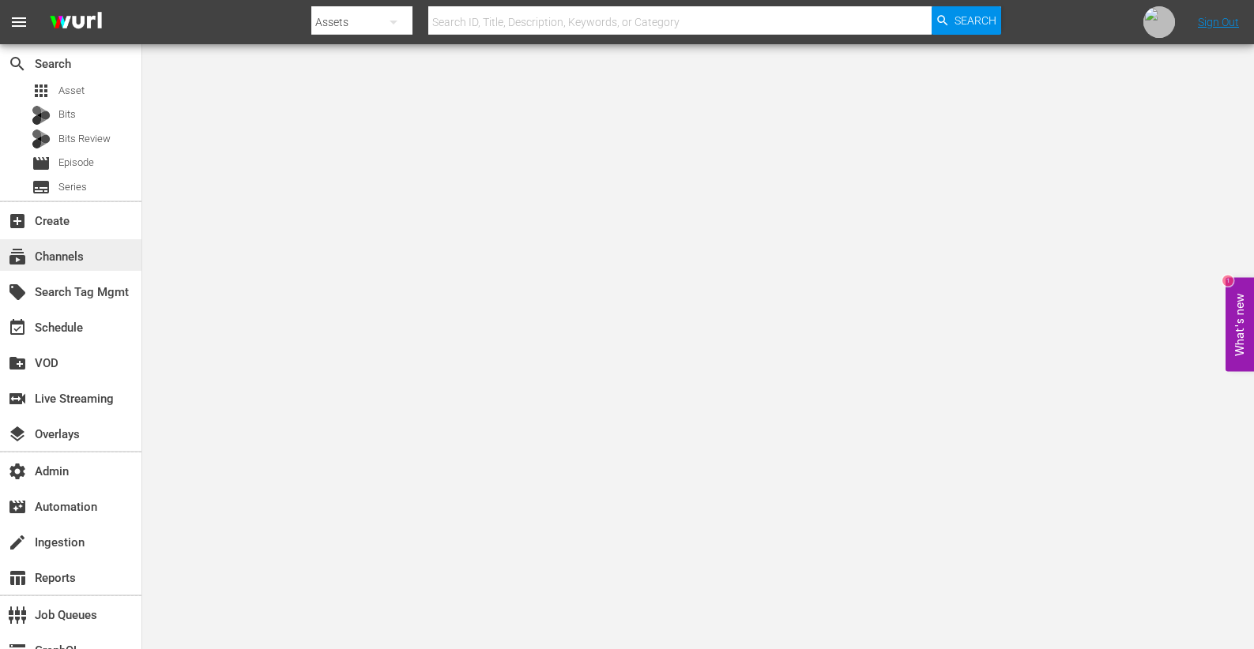
click at [111, 255] on div "subscriptions Channels" at bounding box center [70, 255] width 141 height 32
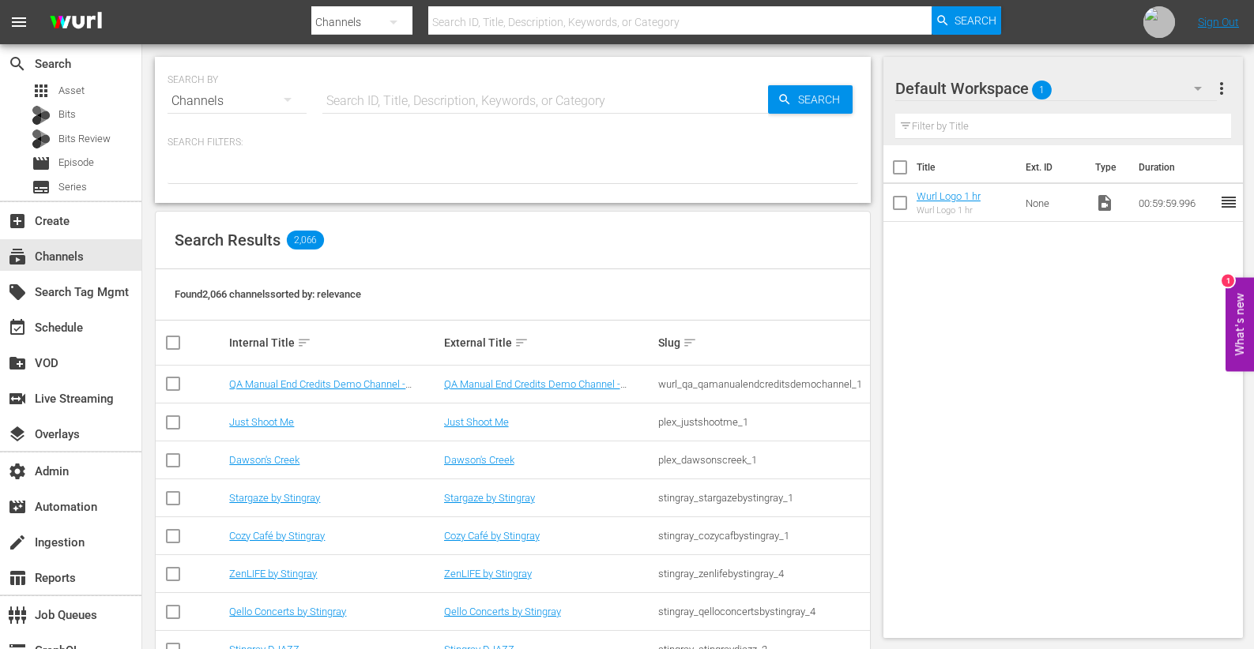
click at [487, 103] on input "text" at bounding box center [544, 101] width 445 height 38
type input "jail"
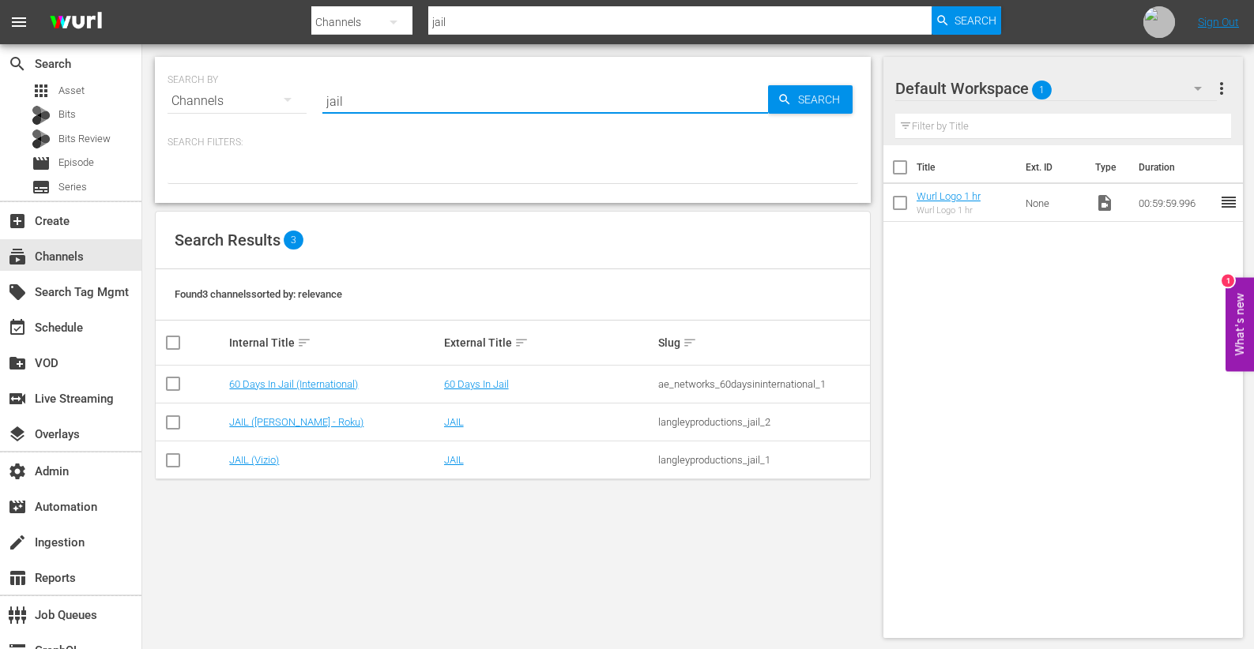
click at [463, 124] on div "SEARCH BY Search By Channels Search ID, Title, Description, Keywords, or Catego…" at bounding box center [513, 130] width 716 height 146
click at [480, 103] on input "jail" at bounding box center [544, 101] width 445 height 38
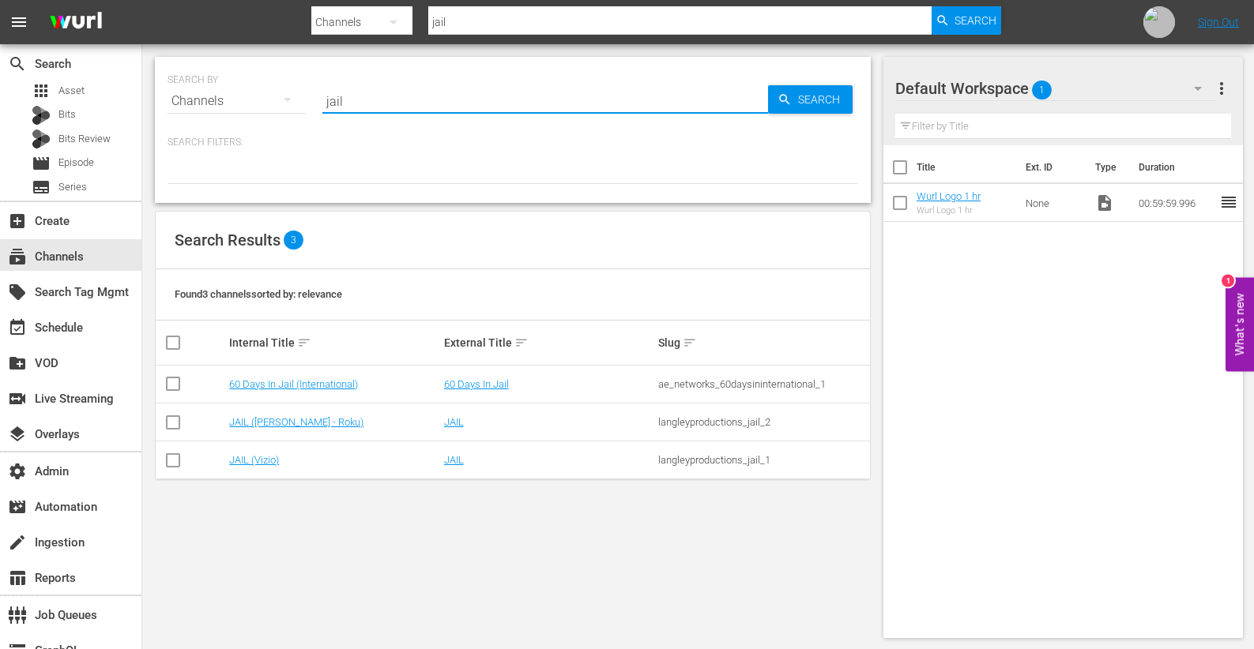
click at [480, 103] on input "jail" at bounding box center [544, 101] width 445 height 38
type input "COPS"
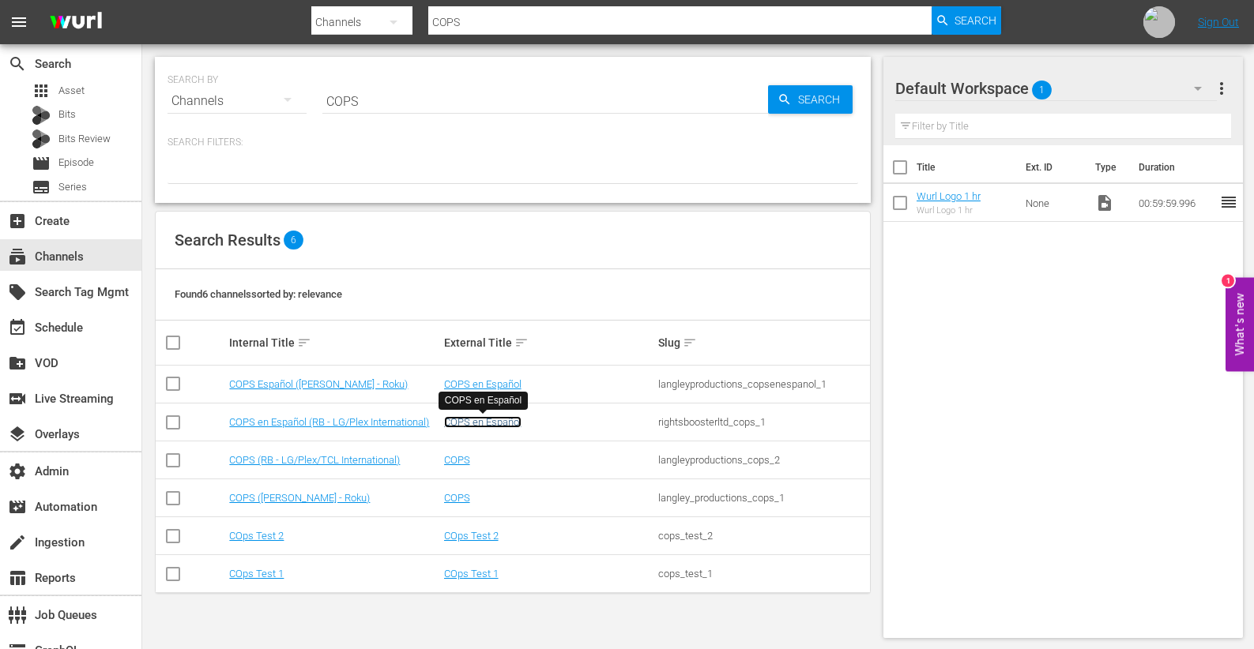
click at [483, 423] on link "COPS en Español" at bounding box center [482, 422] width 77 height 12
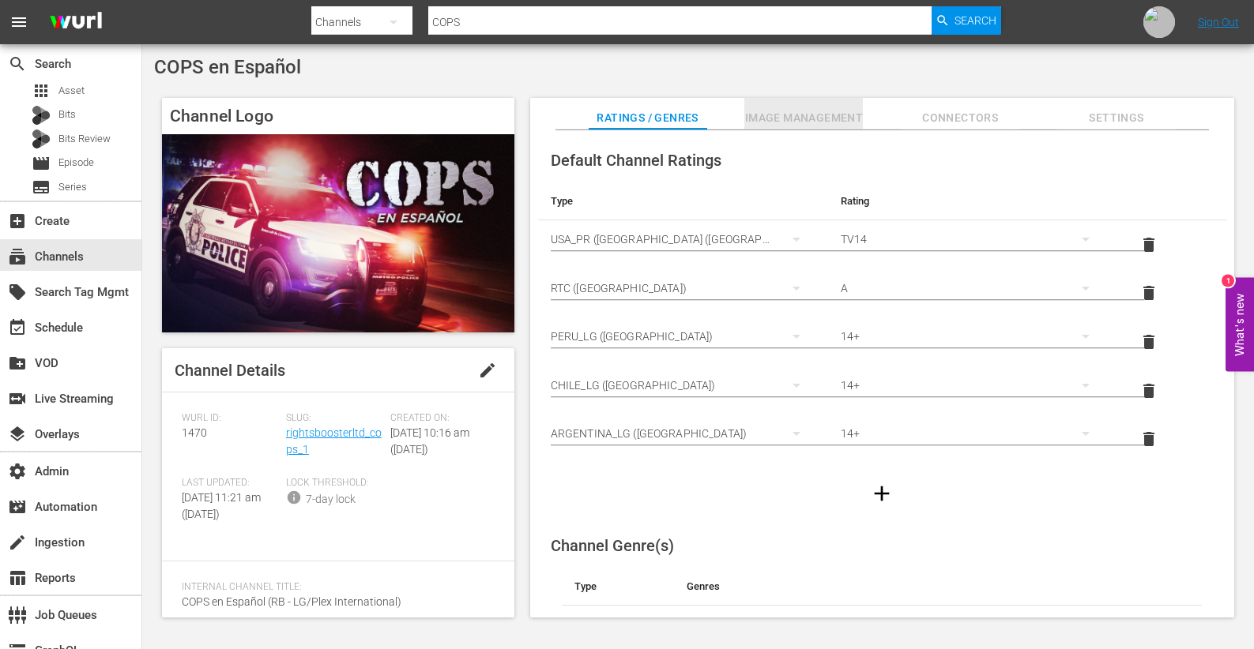
click at [816, 117] on span "Image Management" at bounding box center [803, 118] width 118 height 20
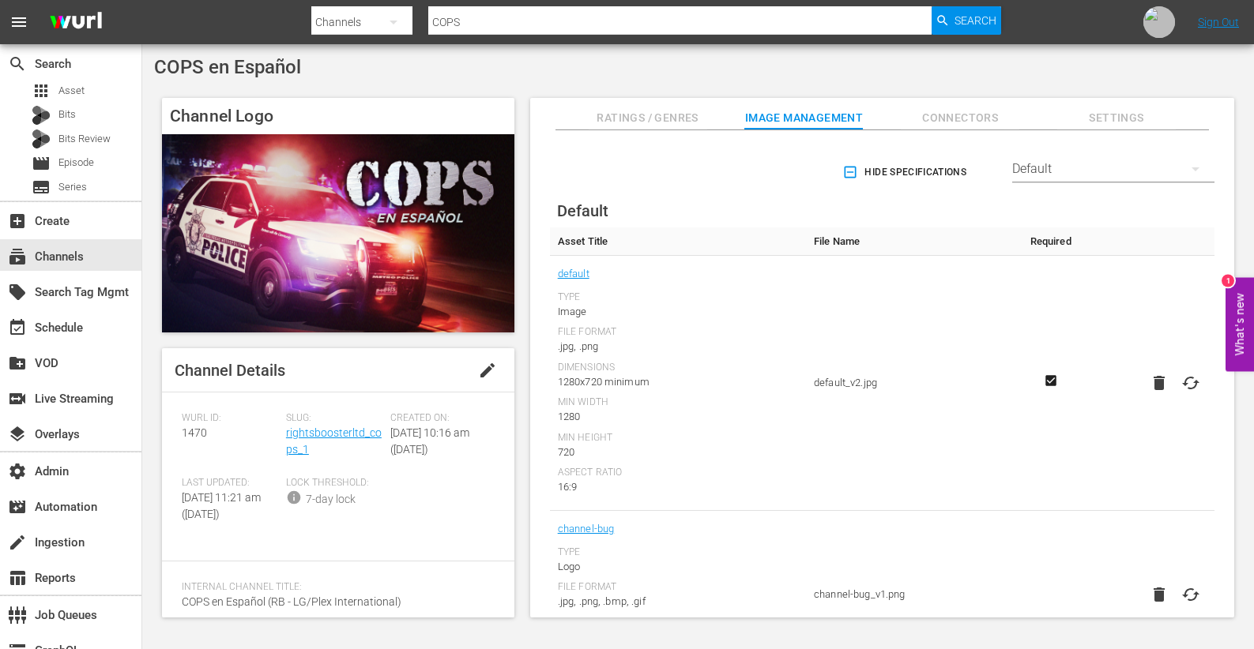
click at [1029, 165] on div "Default" at bounding box center [1113, 169] width 202 height 44
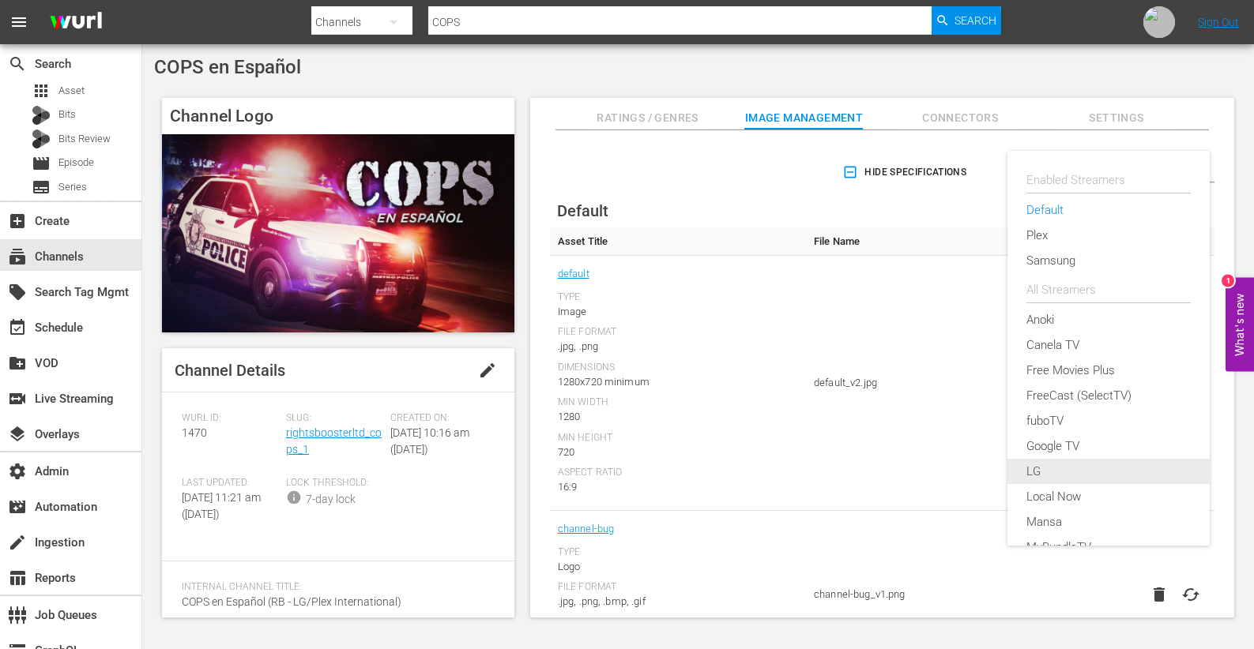
click at [1054, 467] on div "LG" at bounding box center [1108, 471] width 164 height 25
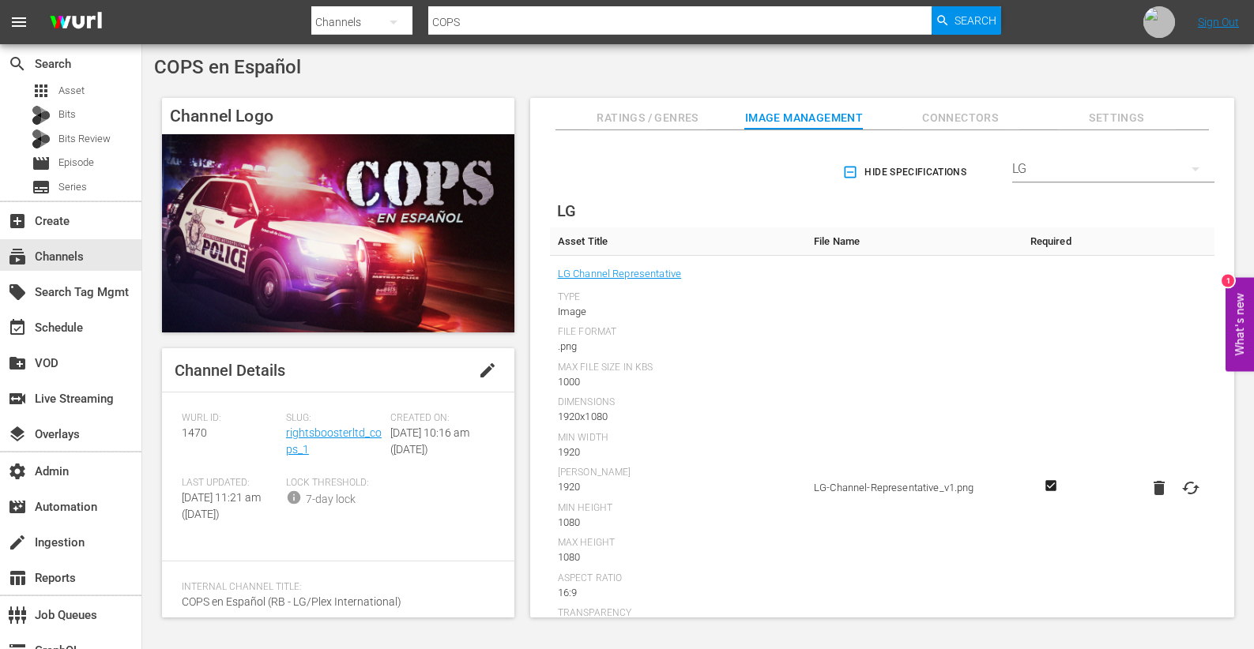
click at [850, 168] on icon "button" at bounding box center [850, 173] width 12 height 12
